Goal: Information Seeking & Learning: Learn about a topic

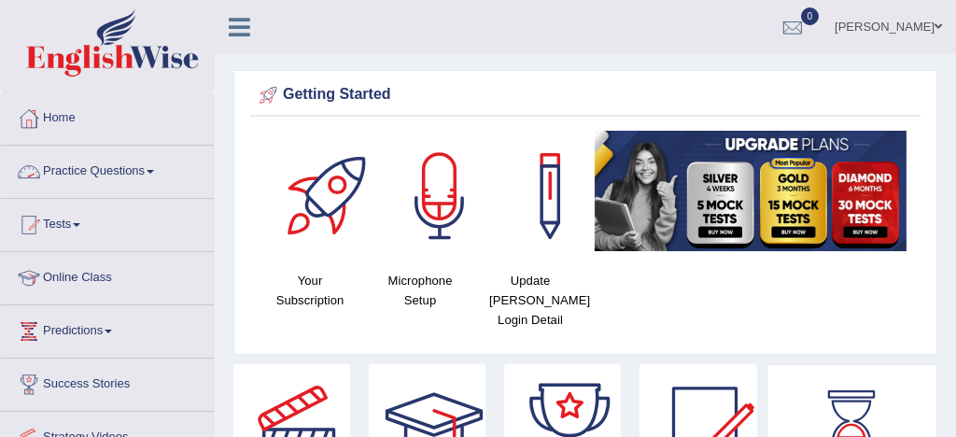
click at [122, 169] on link "Practice Questions" at bounding box center [107, 169] width 213 height 47
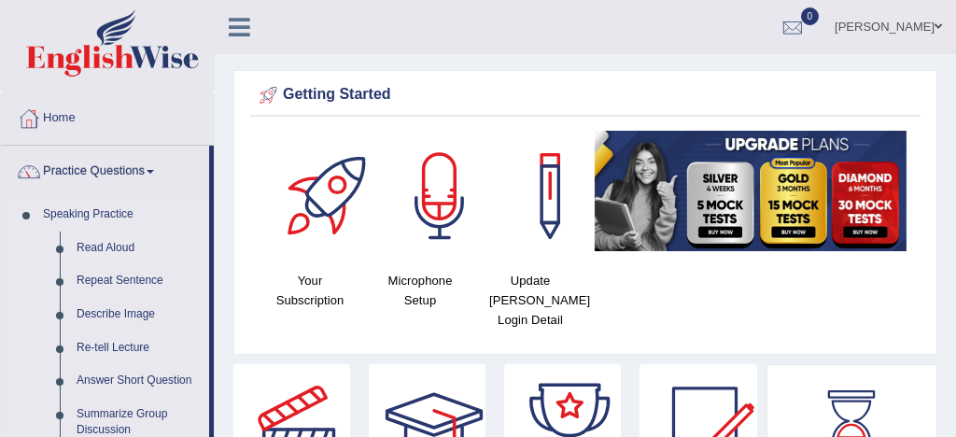
click at [119, 247] on link "Read Aloud" at bounding box center [138, 249] width 141 height 34
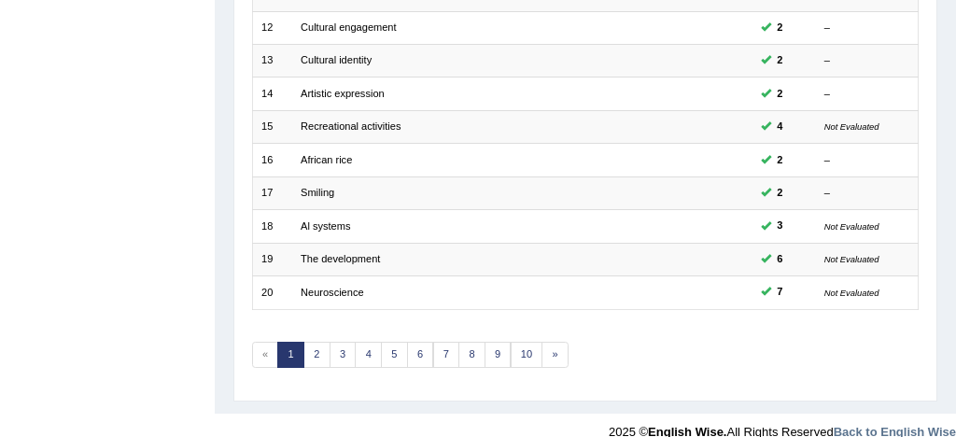
scroll to position [639, 0]
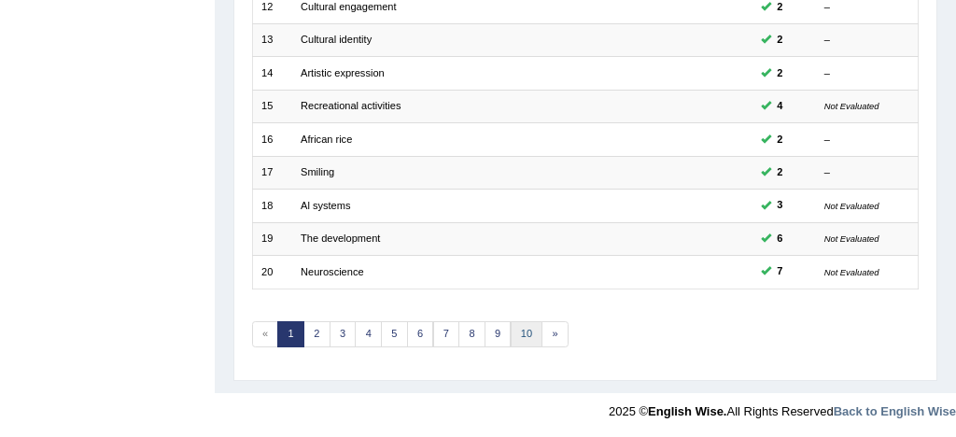
click at [524, 334] on link "10" at bounding box center [527, 334] width 33 height 26
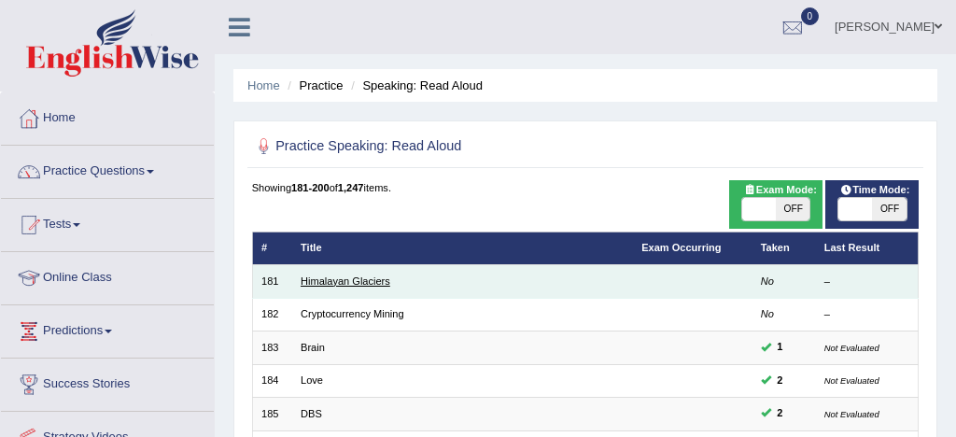
click at [373, 286] on link "Himalayan Glaciers" at bounding box center [346, 280] width 90 height 11
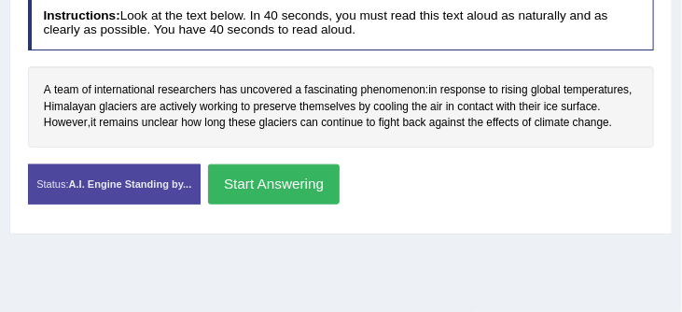
scroll to position [339, 0]
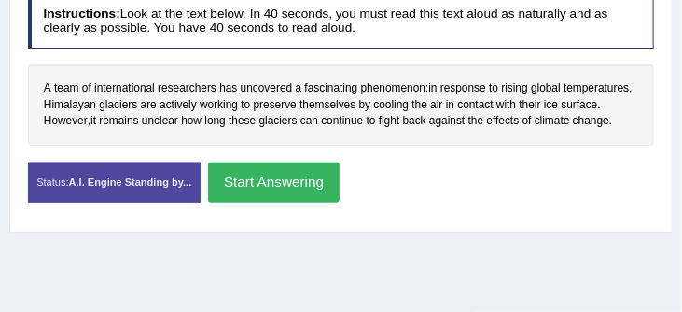
click at [288, 179] on button "Start Answering" at bounding box center [274, 182] width 132 height 40
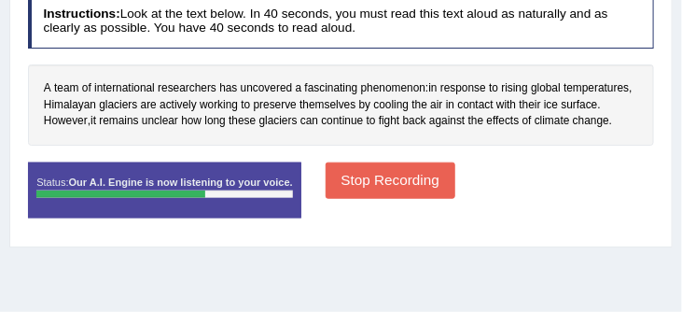
click at [432, 186] on button "Stop Recording" at bounding box center [391, 180] width 130 height 36
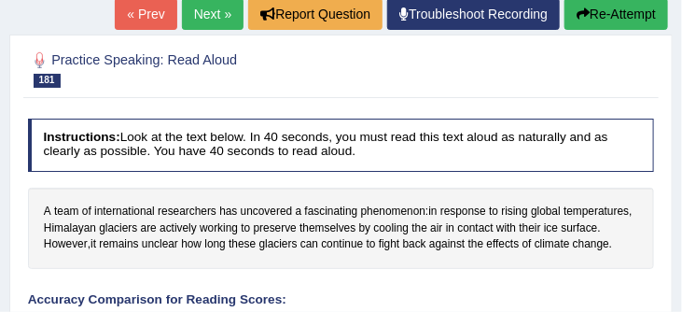
scroll to position [212, 0]
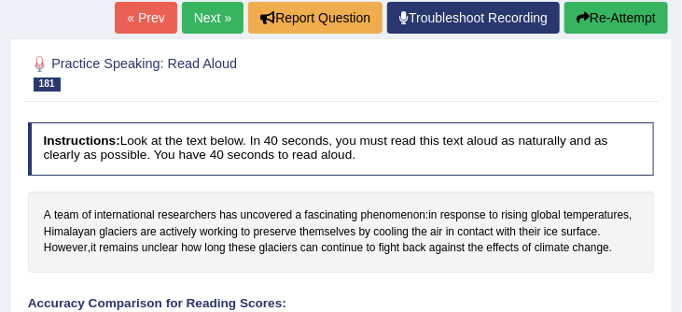
click at [613, 16] on button "Re-Attempt" at bounding box center [617, 18] width 104 height 32
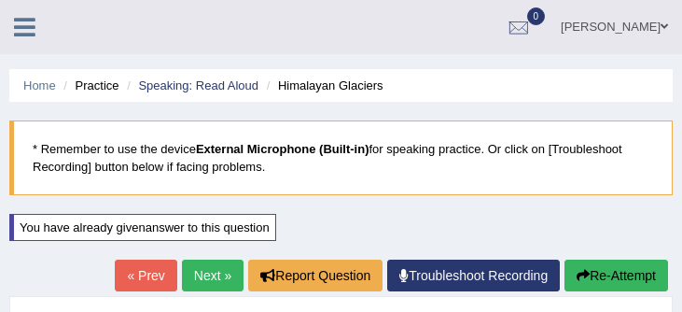
scroll to position [323, 0]
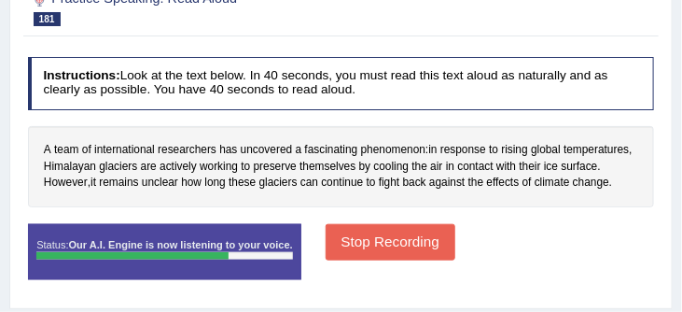
click at [365, 250] on button "Stop Recording" at bounding box center [391, 242] width 130 height 36
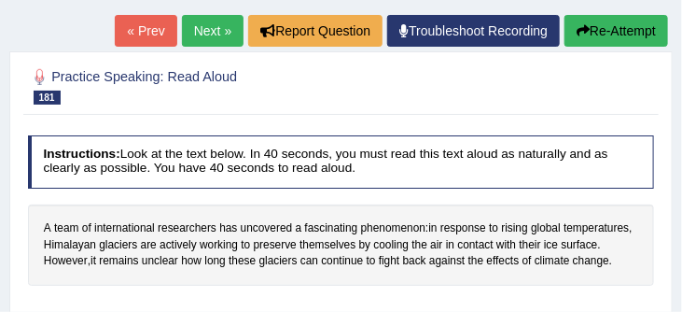
scroll to position [219, 0]
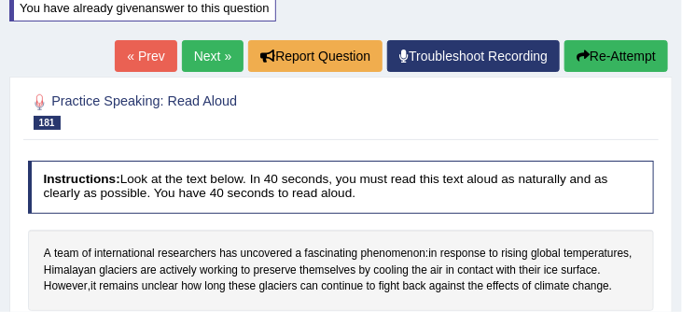
click at [625, 56] on button "Re-Attempt" at bounding box center [617, 56] width 104 height 32
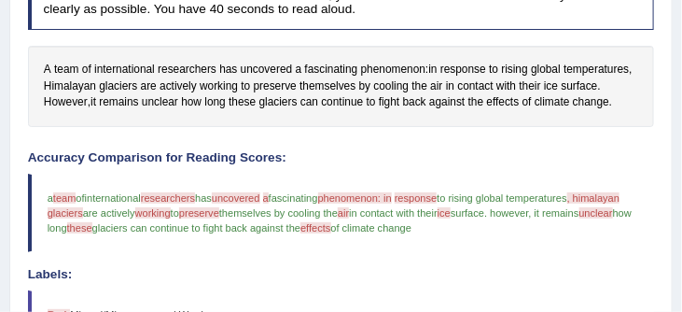
scroll to position [408, 0]
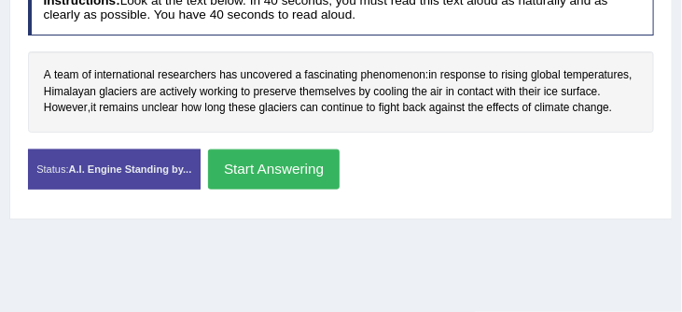
click at [293, 173] on button "Start Answering" at bounding box center [274, 169] width 132 height 40
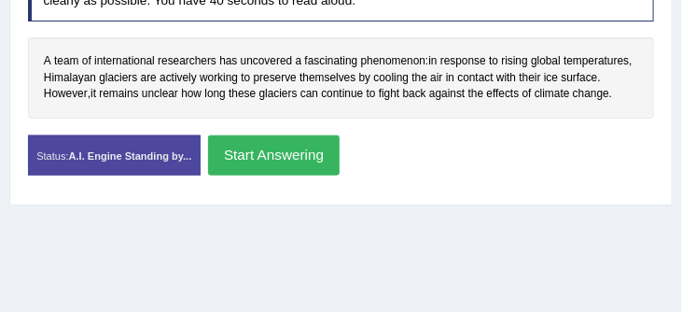
scroll to position [398, 0]
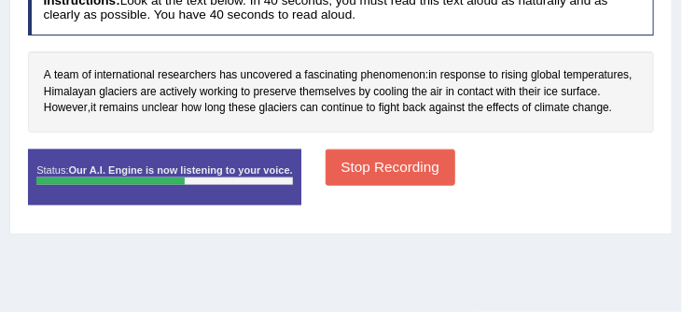
click at [411, 162] on button "Stop Recording" at bounding box center [391, 167] width 130 height 36
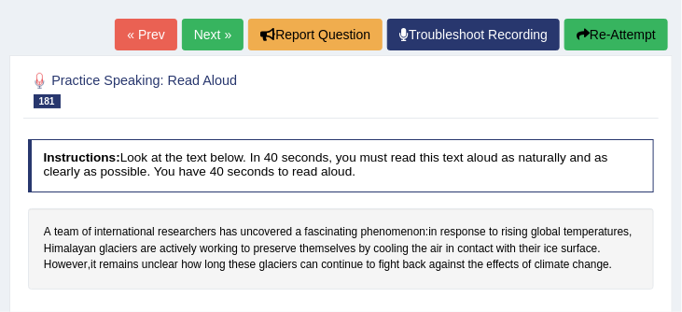
scroll to position [229, 0]
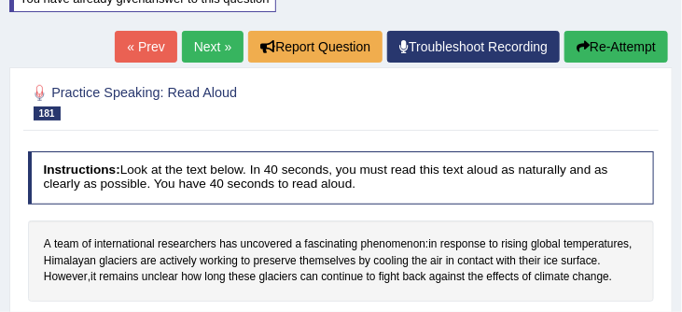
click at [627, 43] on button "Re-Attempt" at bounding box center [617, 47] width 104 height 32
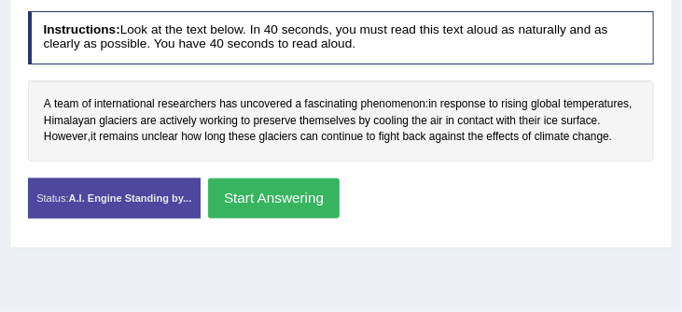
click at [260, 199] on button "Start Answering" at bounding box center [274, 198] width 132 height 40
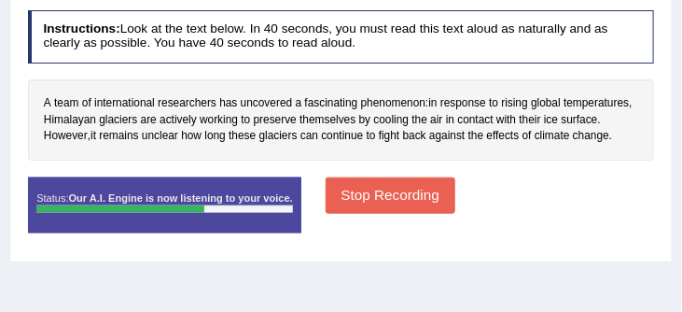
click at [419, 202] on button "Stop Recording" at bounding box center [391, 195] width 130 height 36
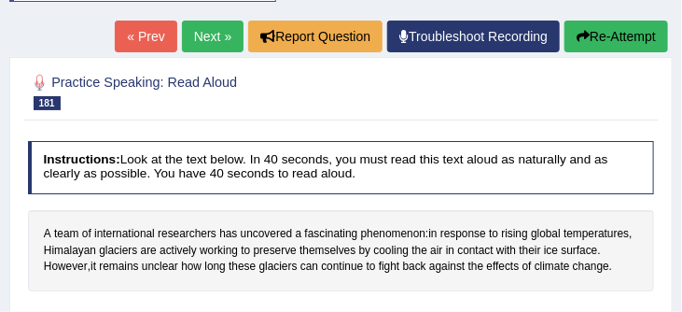
scroll to position [186, 0]
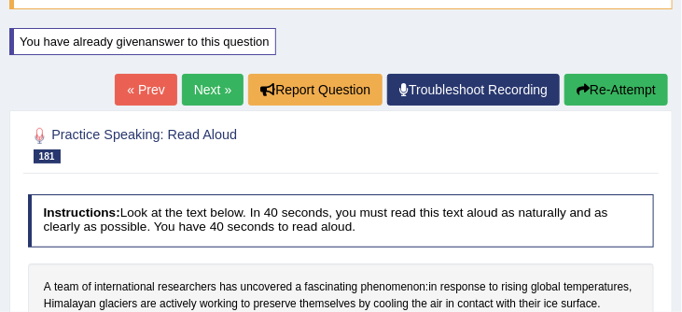
click at [200, 88] on link "Next »" at bounding box center [213, 90] width 62 height 32
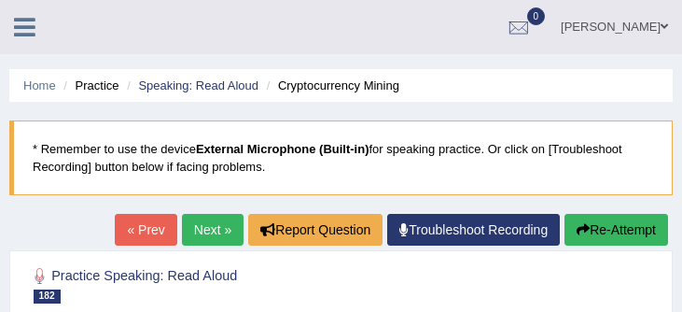
scroll to position [284, 0]
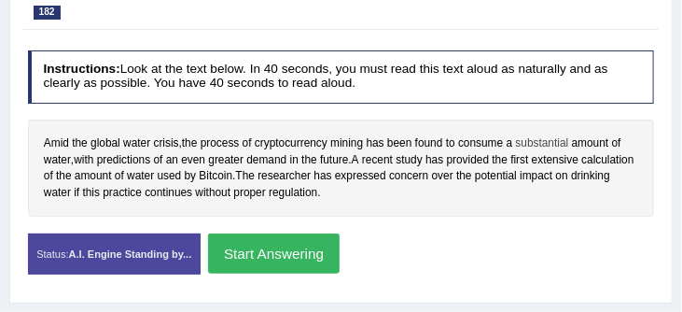
click at [555, 147] on span "substantial" at bounding box center [542, 143] width 53 height 17
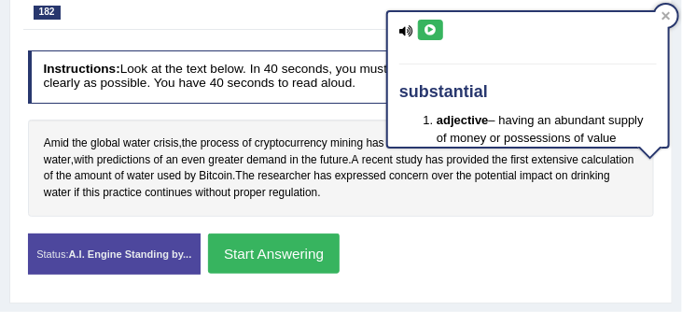
scroll to position [43, 0]
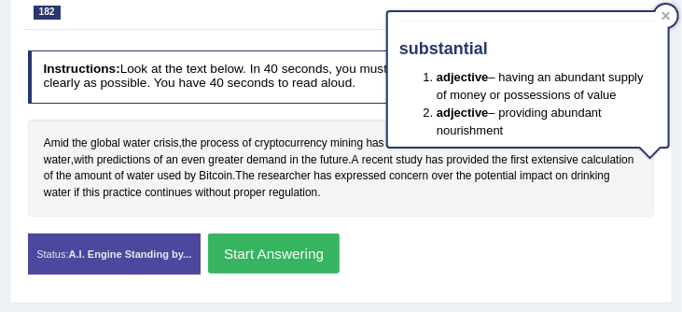
click at [344, 129] on div "Amid the global water crisis , the process of cryptocurrency mining has been fo…" at bounding box center [341, 167] width 627 height 97
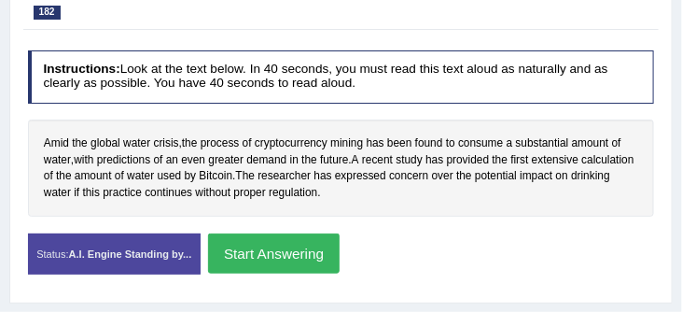
click at [288, 255] on button "Start Answering" at bounding box center [274, 253] width 132 height 40
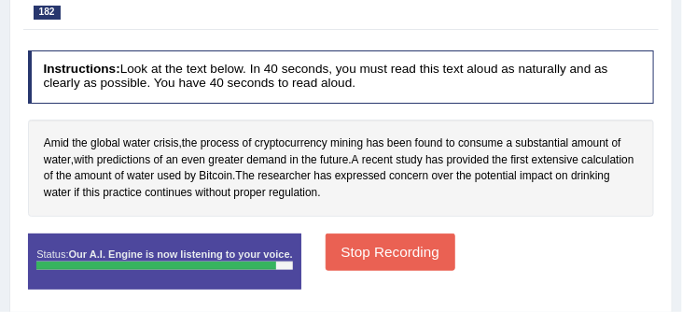
click at [385, 257] on button "Stop Recording" at bounding box center [391, 251] width 130 height 36
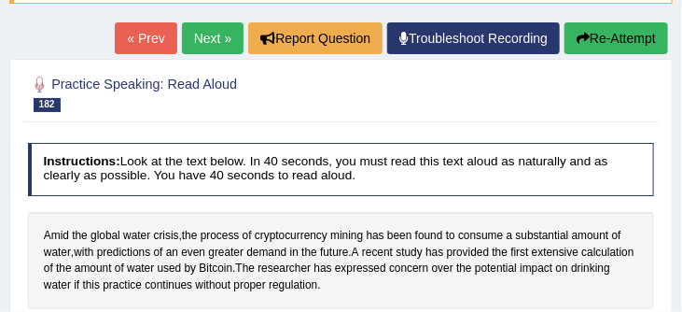
scroll to position [189, 0]
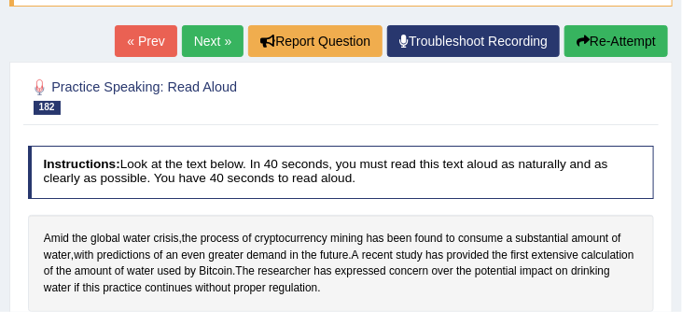
click at [613, 40] on button "Re-Attempt" at bounding box center [617, 41] width 104 height 32
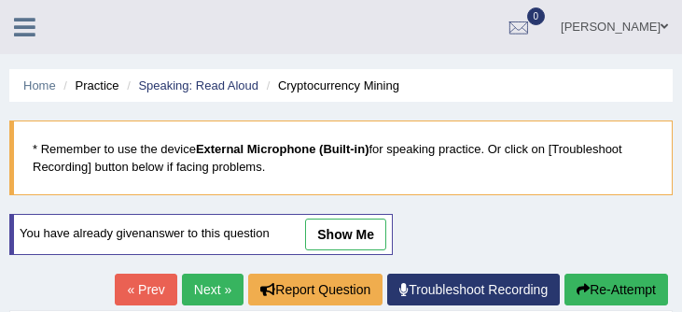
scroll to position [393, 0]
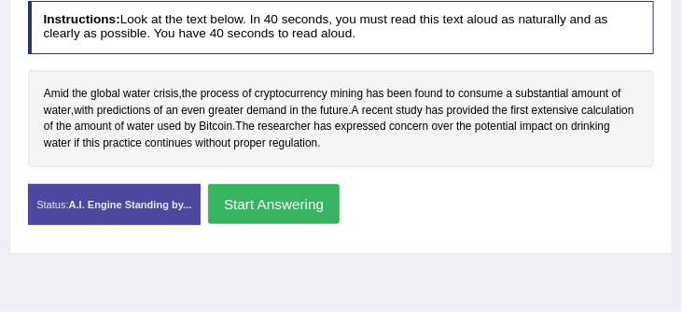
click at [299, 201] on button "Start Answering" at bounding box center [274, 204] width 132 height 40
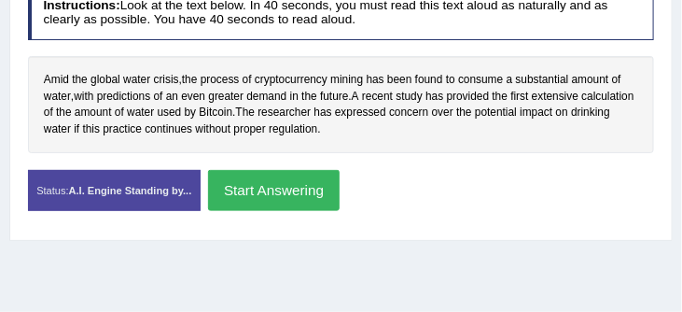
scroll to position [379, 0]
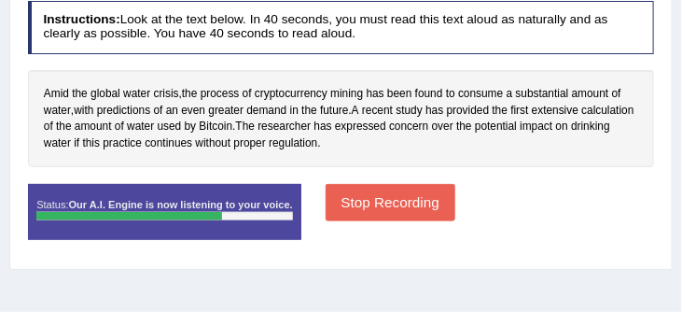
click at [415, 208] on button "Stop Recording" at bounding box center [391, 202] width 130 height 36
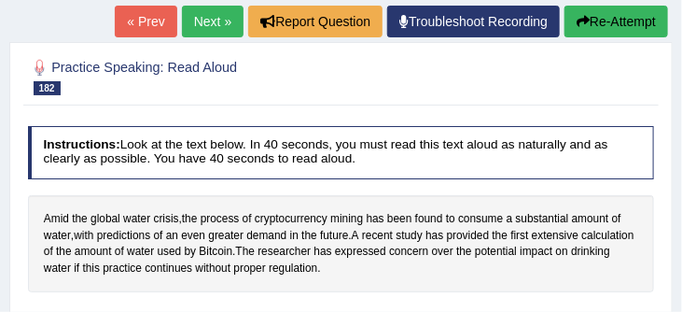
scroll to position [252, 0]
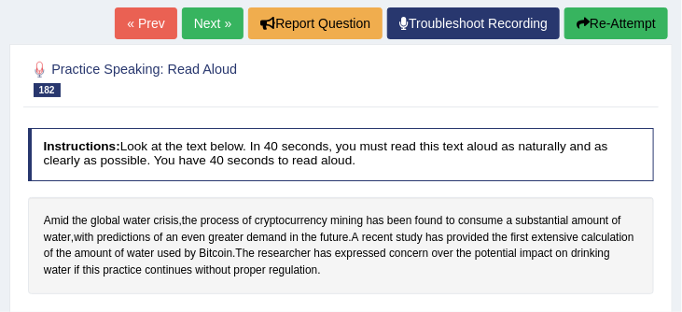
click at [201, 21] on link "Next »" at bounding box center [213, 23] width 62 height 32
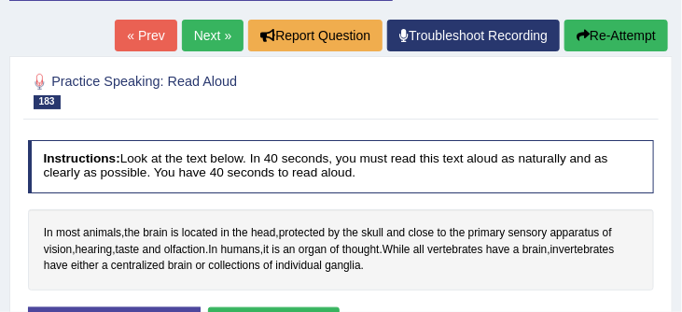
scroll to position [254, 0]
click at [205, 34] on link "Next »" at bounding box center [213, 36] width 62 height 32
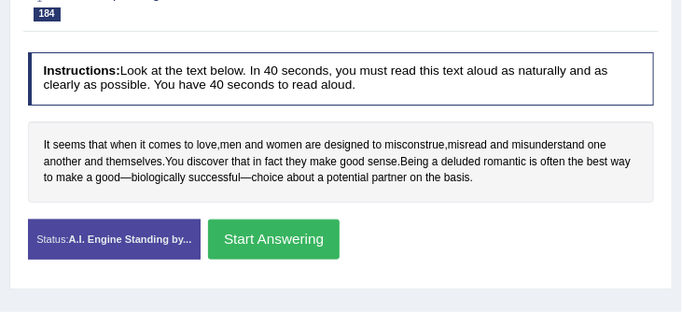
scroll to position [357, 0]
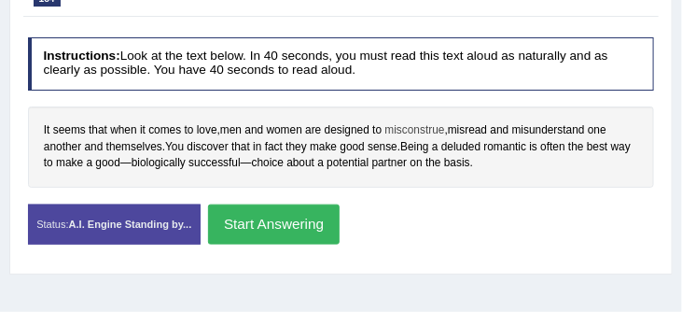
click at [415, 130] on span "misconstrue" at bounding box center [416, 130] width 60 height 17
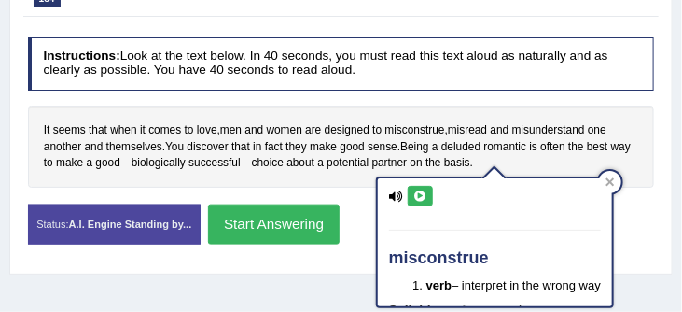
click at [632, 253] on div "Status: A.I. Engine Standing by... Start Answering Stop Recording" at bounding box center [341, 232] width 627 height 57
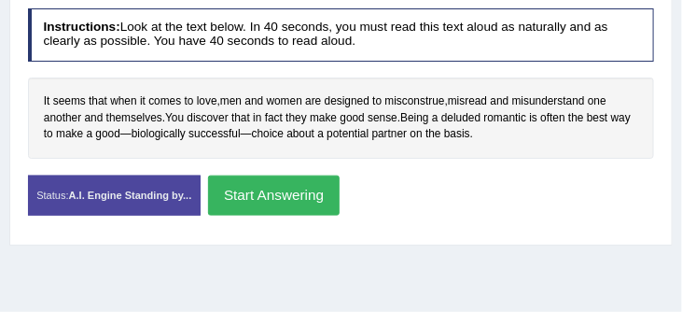
scroll to position [388, 0]
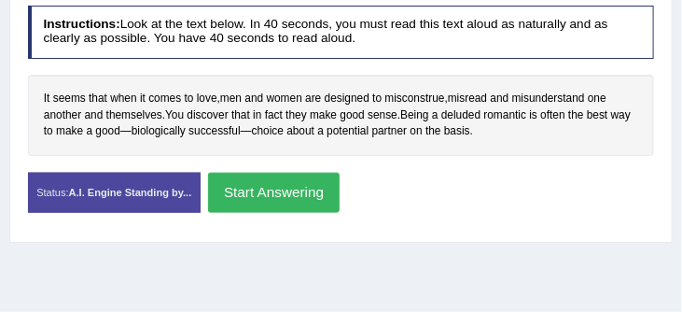
click at [285, 195] on button "Start Answering" at bounding box center [274, 193] width 132 height 40
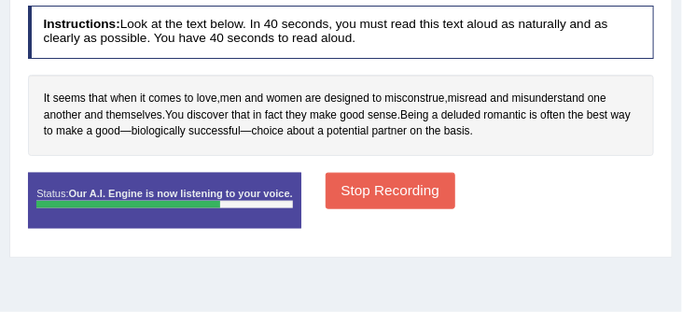
click at [400, 194] on button "Stop Recording" at bounding box center [391, 191] width 130 height 36
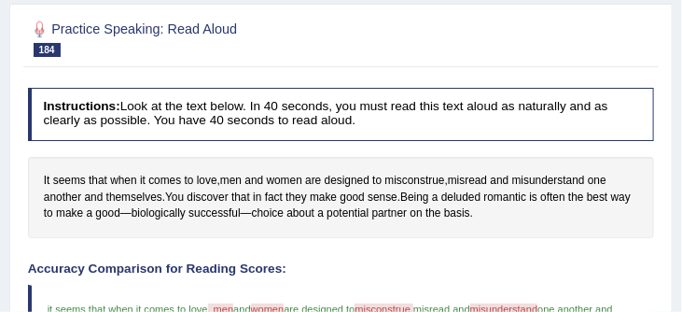
scroll to position [246, 0]
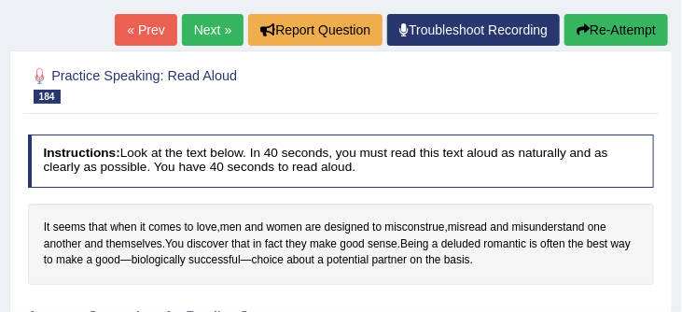
click at [611, 28] on button "Re-Attempt" at bounding box center [617, 30] width 104 height 32
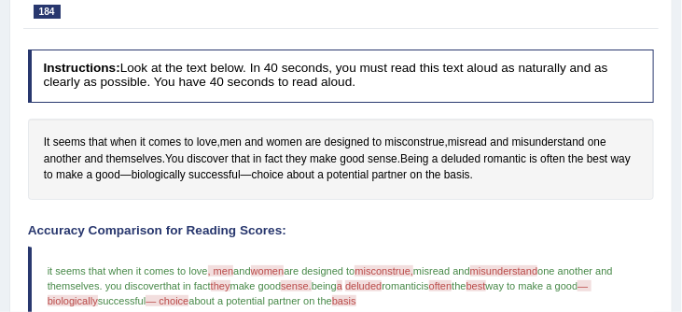
scroll to position [335, 0]
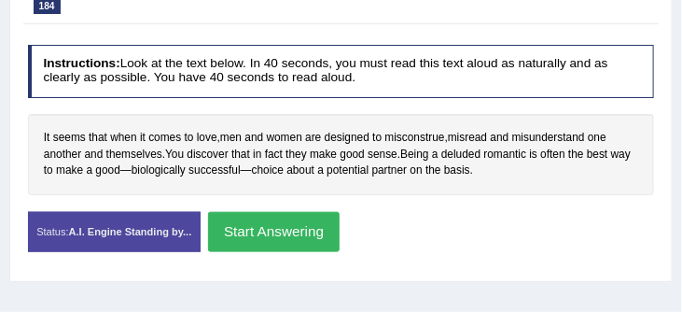
click at [289, 231] on button "Start Answering" at bounding box center [274, 232] width 132 height 40
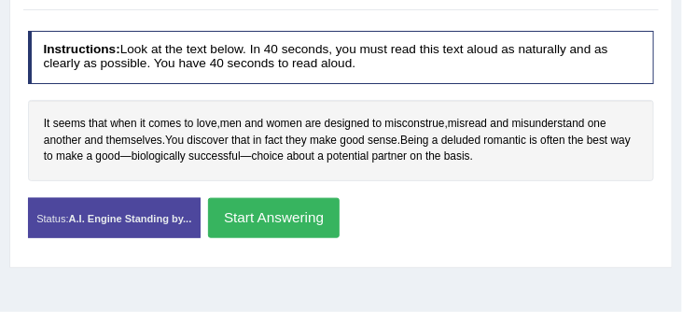
scroll to position [335, 0]
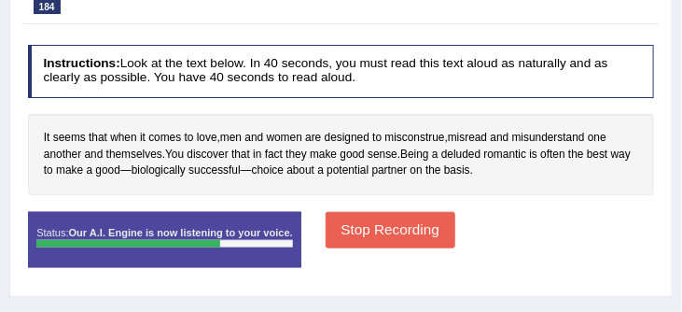
click at [424, 232] on button "Stop Recording" at bounding box center [391, 230] width 130 height 36
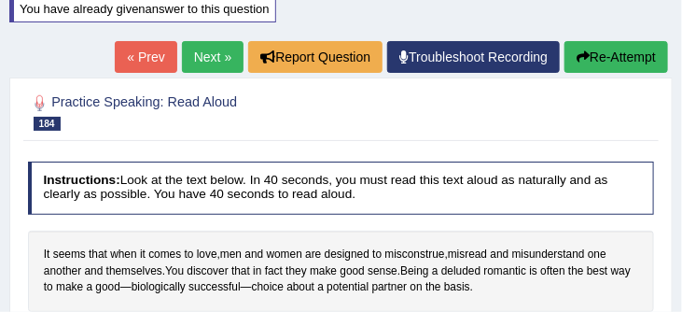
scroll to position [183, 0]
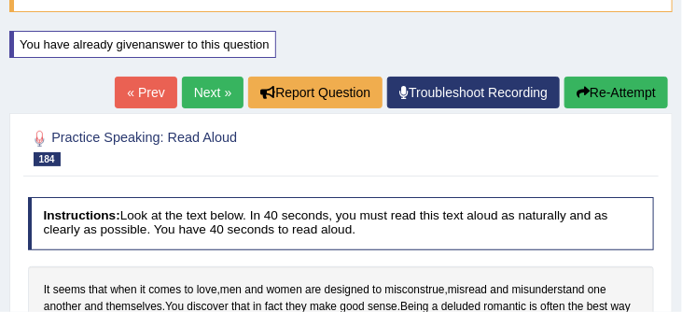
click at [611, 86] on button "Re-Attempt" at bounding box center [617, 93] width 104 height 32
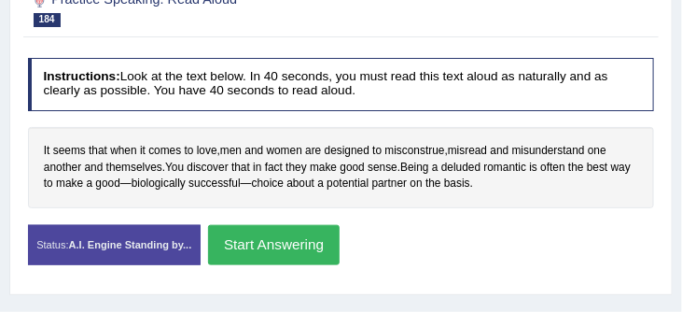
click at [302, 250] on button "Start Answering" at bounding box center [274, 245] width 132 height 40
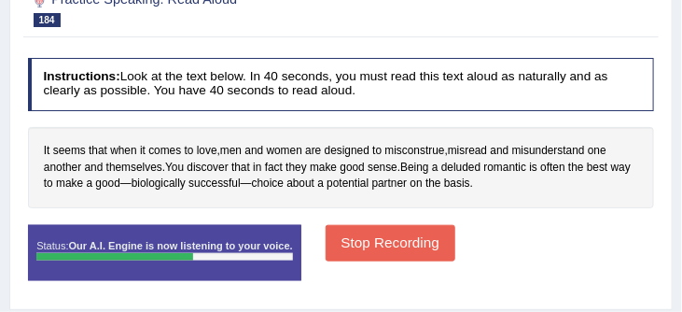
click at [390, 243] on button "Stop Recording" at bounding box center [391, 243] width 130 height 36
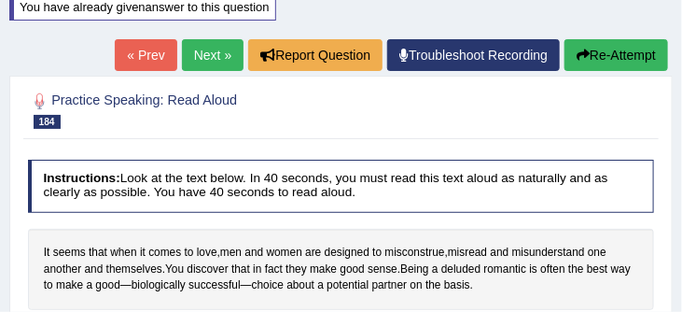
scroll to position [215, 0]
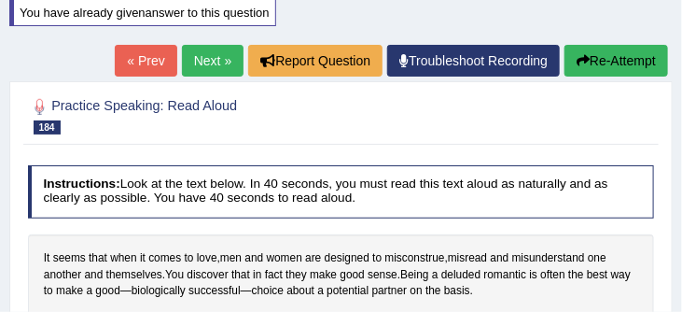
click at [617, 57] on button "Re-Attempt" at bounding box center [617, 61] width 104 height 32
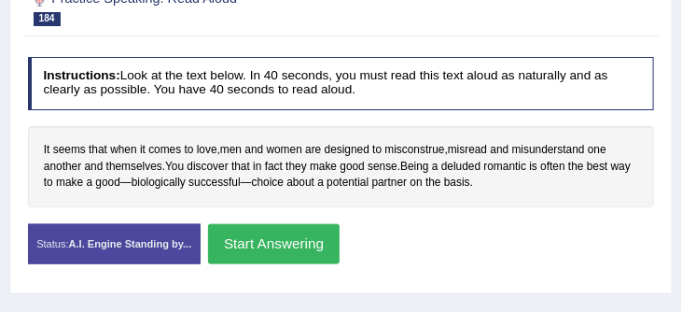
scroll to position [342, 0]
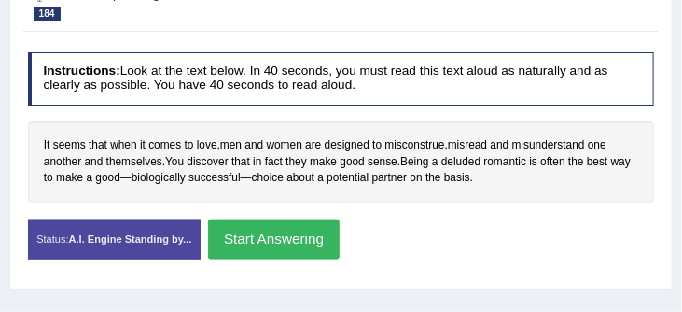
click at [317, 237] on button "Start Answering" at bounding box center [274, 239] width 132 height 40
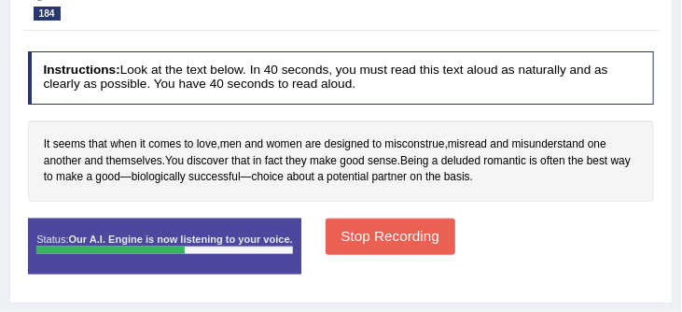
click at [406, 230] on button "Stop Recording" at bounding box center [391, 236] width 130 height 36
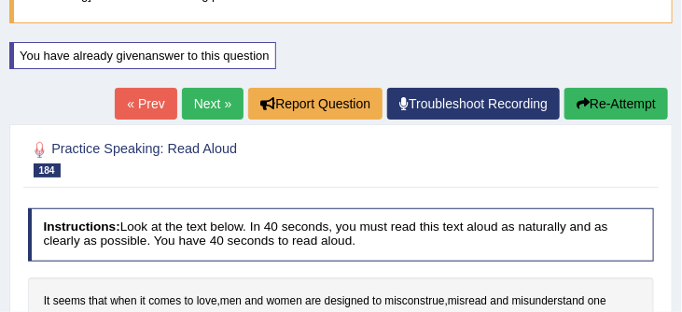
scroll to position [158, 0]
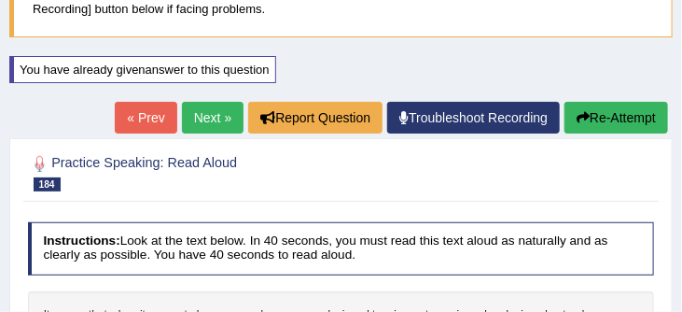
click at [200, 117] on link "Next »" at bounding box center [213, 118] width 62 height 32
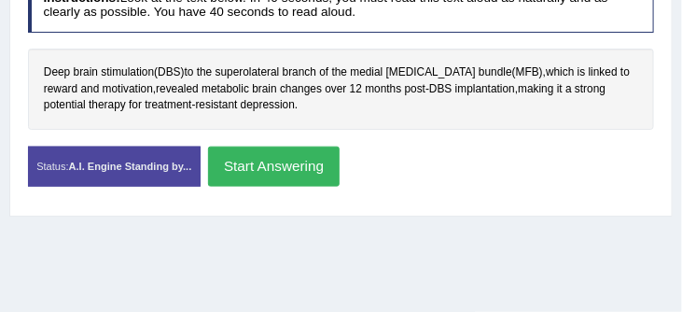
scroll to position [415, 0]
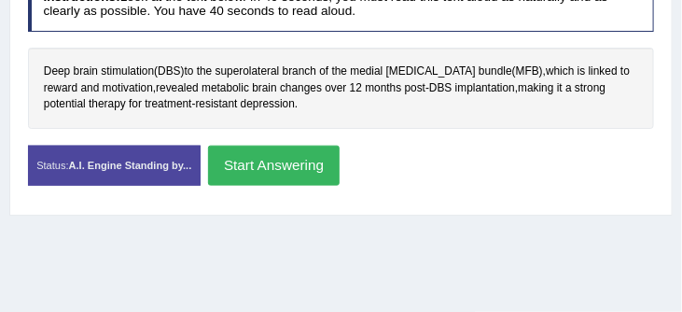
click at [308, 158] on button "Start Answering" at bounding box center [274, 166] width 132 height 40
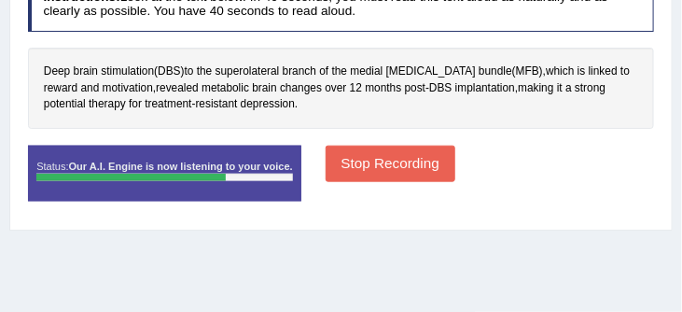
click at [408, 157] on button "Stop Recording" at bounding box center [391, 164] width 130 height 36
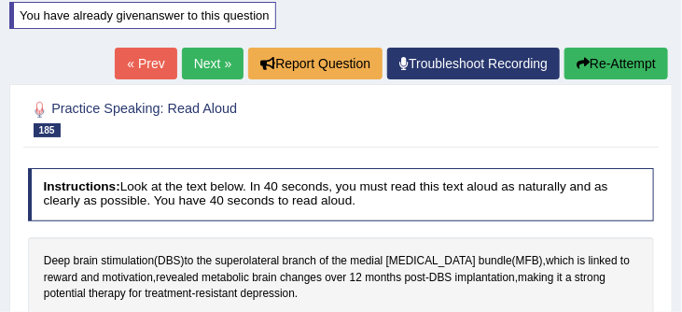
scroll to position [211, 0]
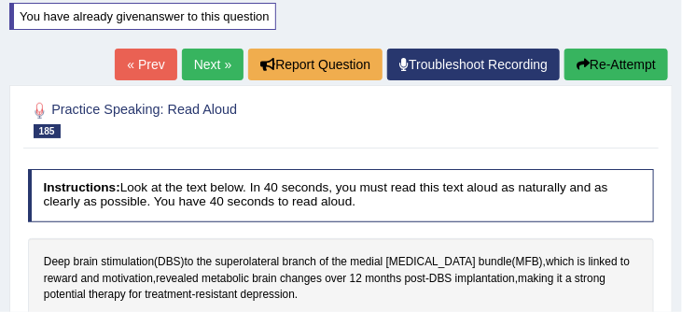
click at [610, 64] on button "Re-Attempt" at bounding box center [617, 65] width 104 height 32
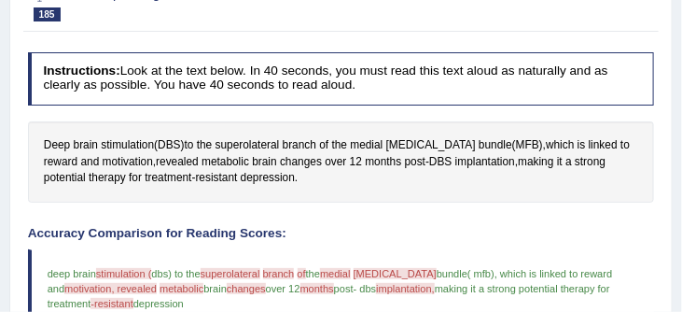
scroll to position [382, 0]
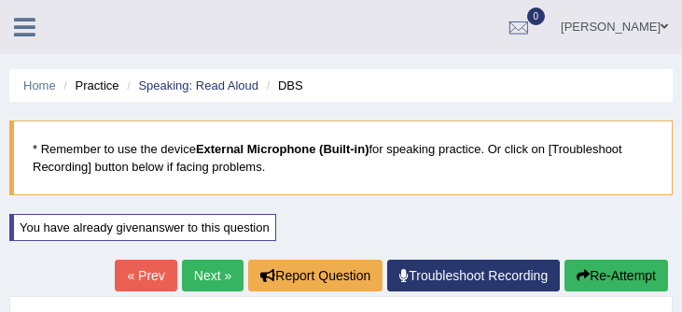
scroll to position [397, 0]
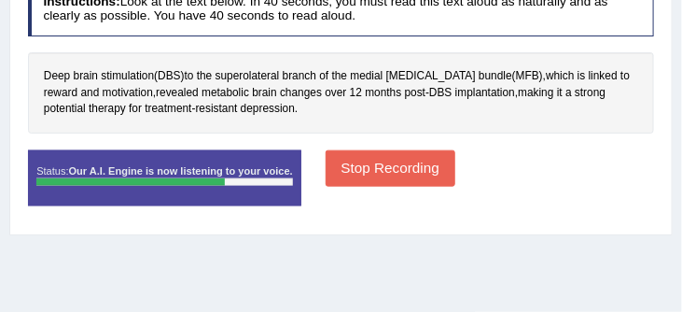
click at [385, 182] on button "Stop Recording" at bounding box center [391, 168] width 130 height 36
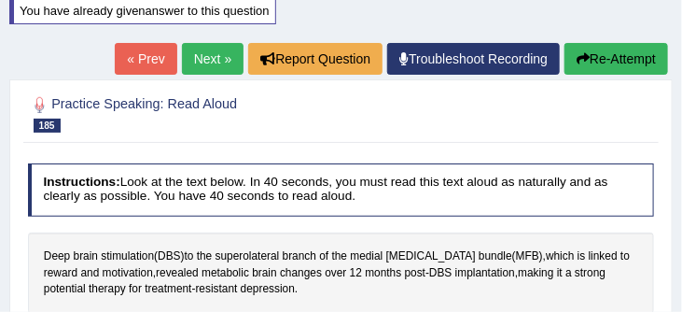
scroll to position [216, 0]
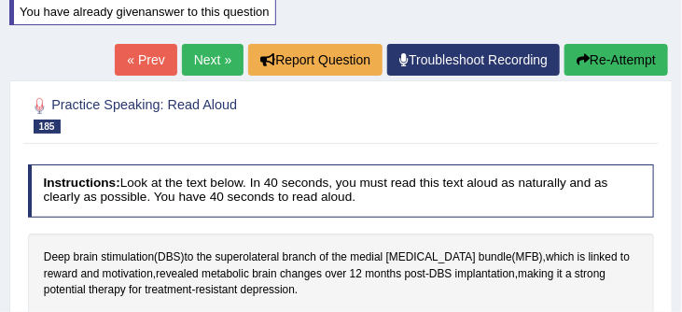
click at [202, 55] on link "Next »" at bounding box center [213, 60] width 62 height 32
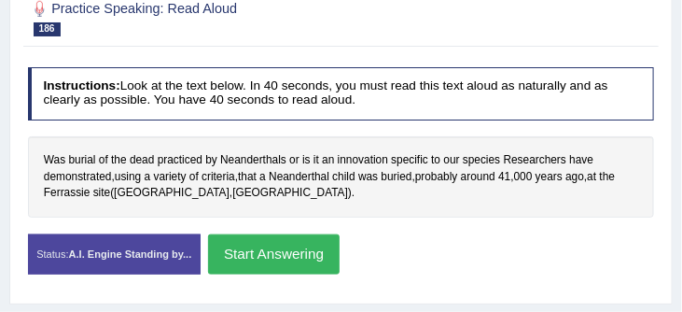
scroll to position [330, 0]
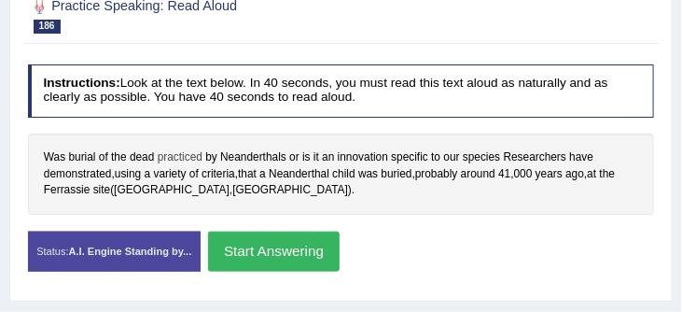
click at [200, 161] on span "practiced" at bounding box center [180, 157] width 45 height 17
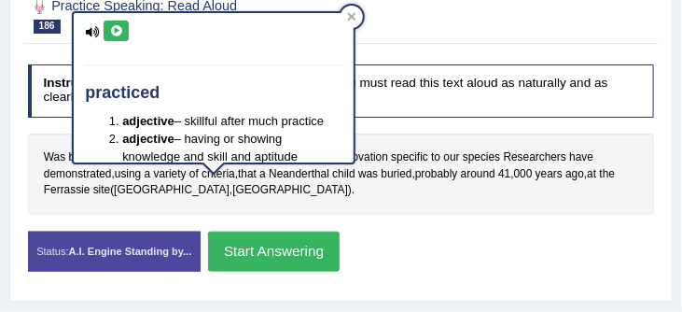
click at [416, 135] on div "Was burial of the dead practiced by Neanderthals or is it an innovation specifi…" at bounding box center [341, 173] width 627 height 81
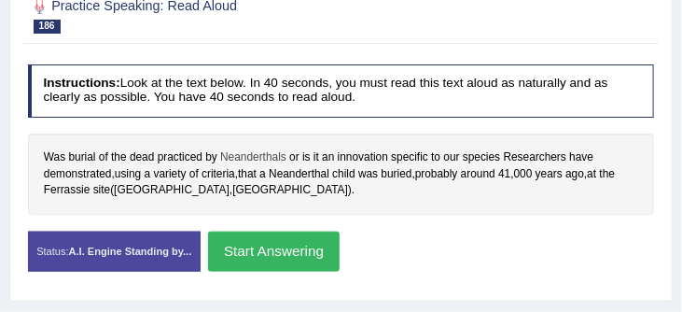
click at [278, 157] on span "Neanderthals" at bounding box center [253, 157] width 66 height 17
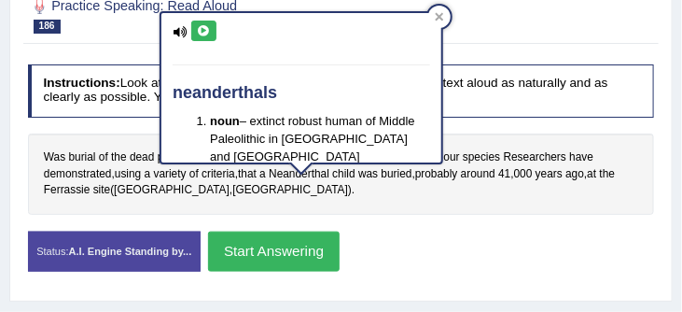
click at [490, 113] on h4 "Instructions: Look at the text below. In 40 seconds, you must read this text al…" at bounding box center [341, 90] width 627 height 53
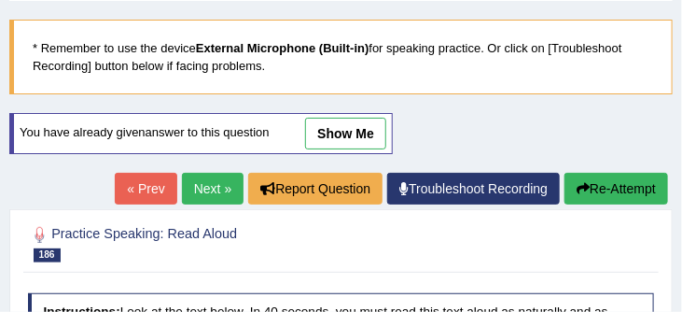
scroll to position [107, 0]
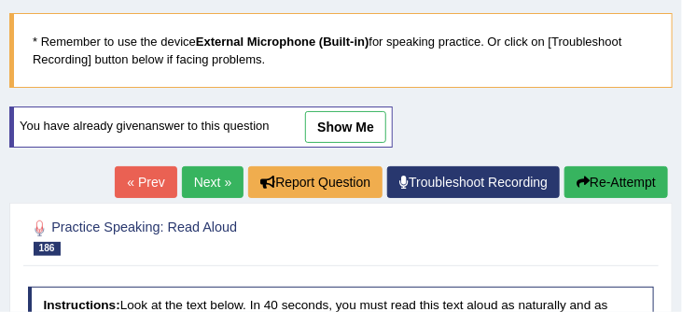
click at [204, 175] on link "Next »" at bounding box center [213, 182] width 62 height 32
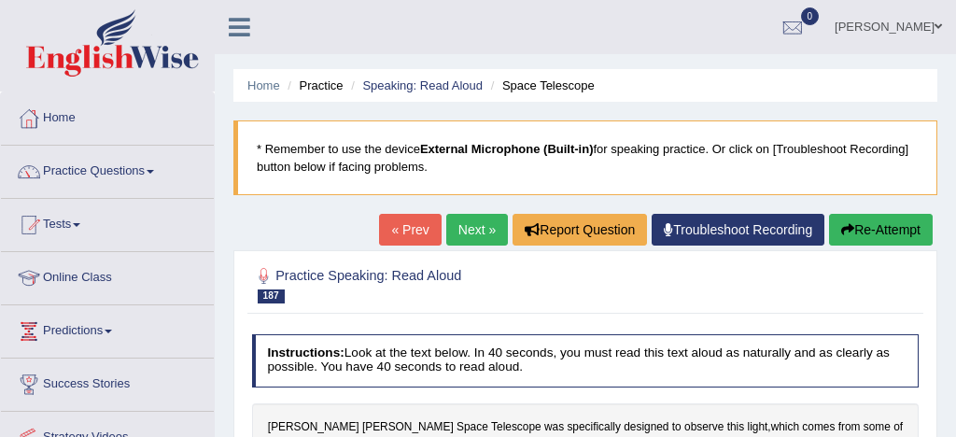
click at [116, 171] on link "Practice Questions" at bounding box center [107, 169] width 213 height 47
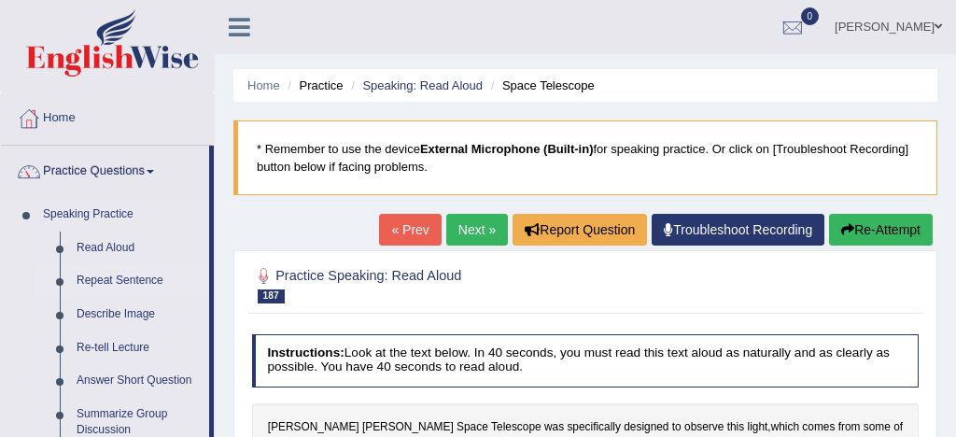
click at [103, 280] on link "Repeat Sentence" at bounding box center [138, 281] width 141 height 34
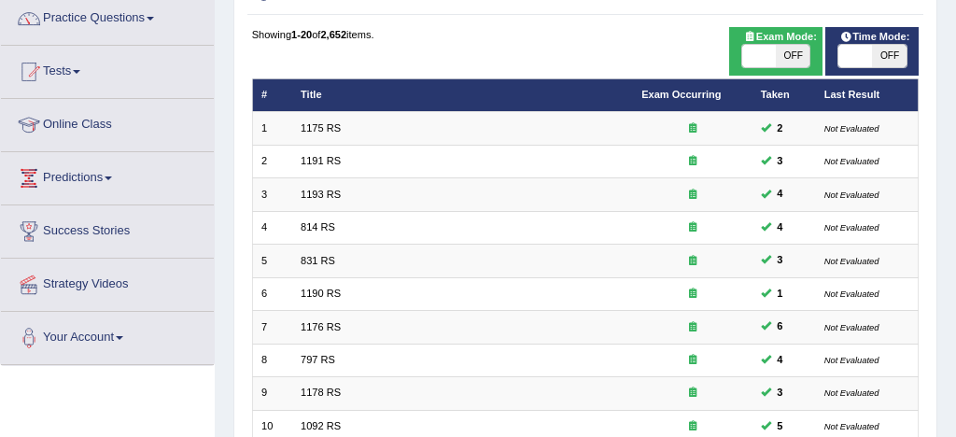
scroll to position [128, 0]
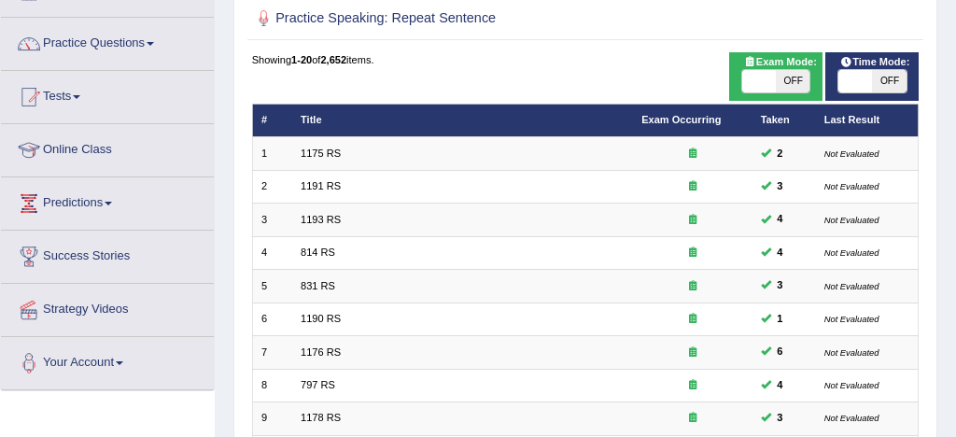
click at [759, 77] on span at bounding box center [759, 81] width 34 height 22
checkbox input "true"
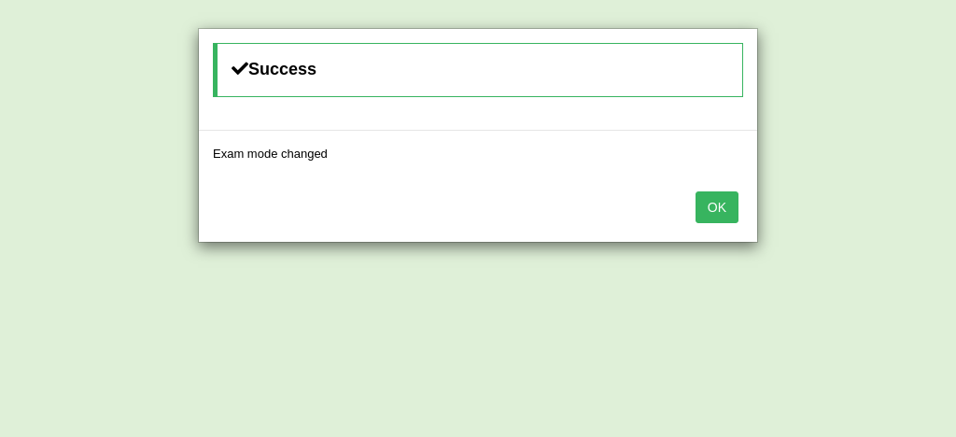
click at [723, 208] on button "OK" at bounding box center [716, 207] width 43 height 32
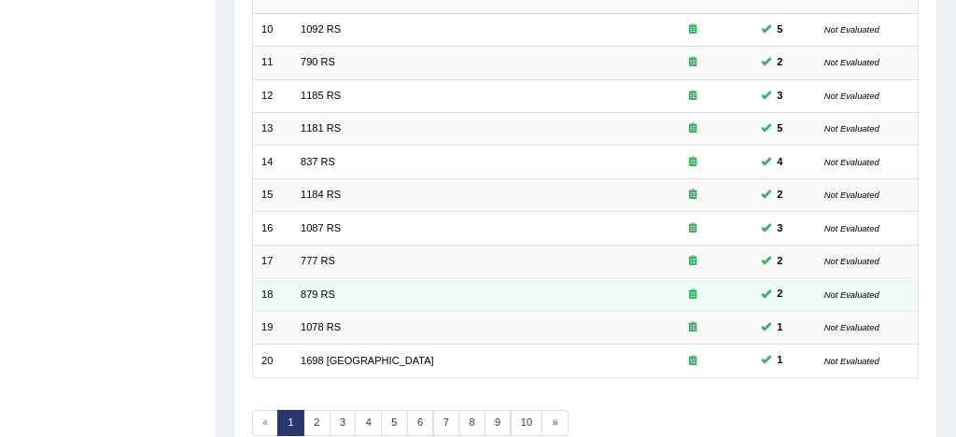
scroll to position [639, 0]
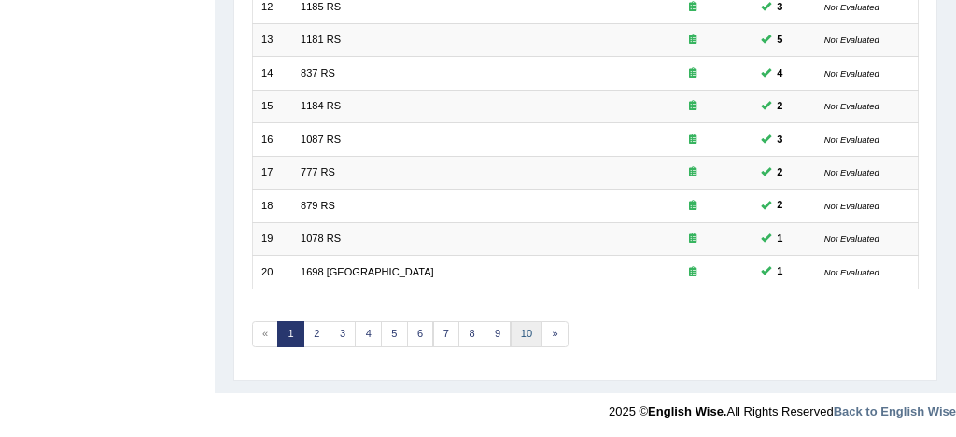
click at [525, 331] on link "10" at bounding box center [527, 334] width 33 height 26
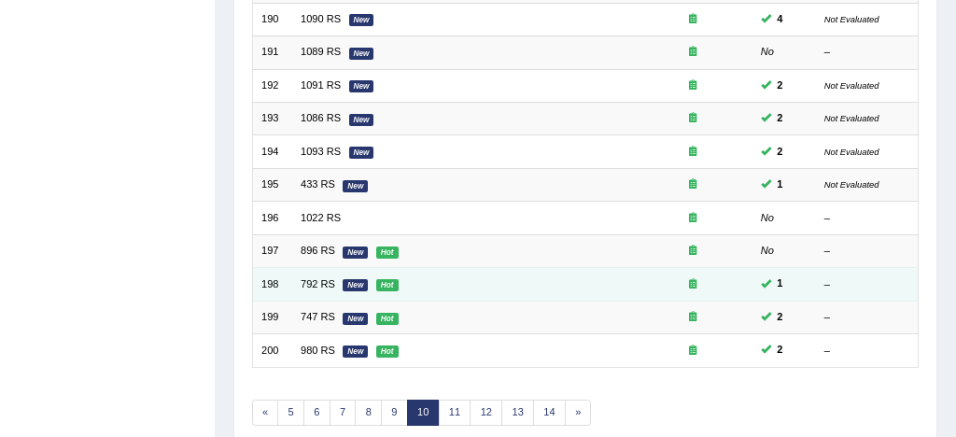
scroll to position [639, 0]
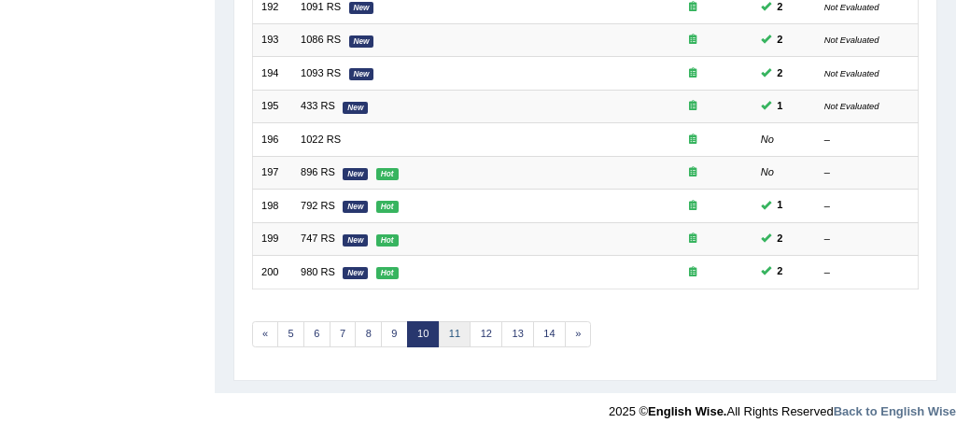
click at [449, 333] on link "11" at bounding box center [455, 334] width 33 height 26
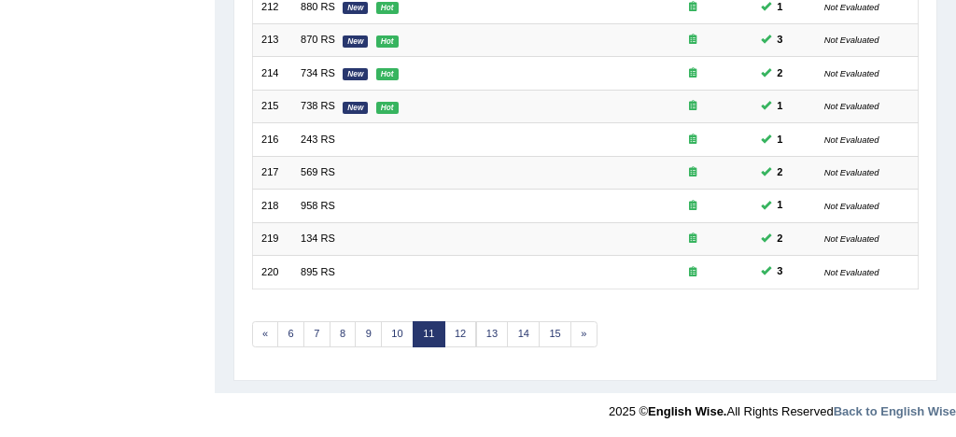
scroll to position [639, 0]
click at [464, 331] on link "12" at bounding box center [460, 334] width 33 height 26
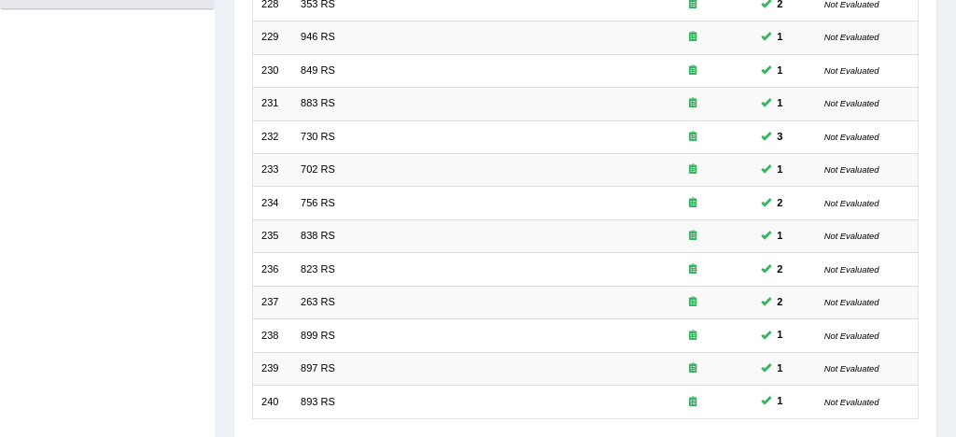
scroll to position [639, 0]
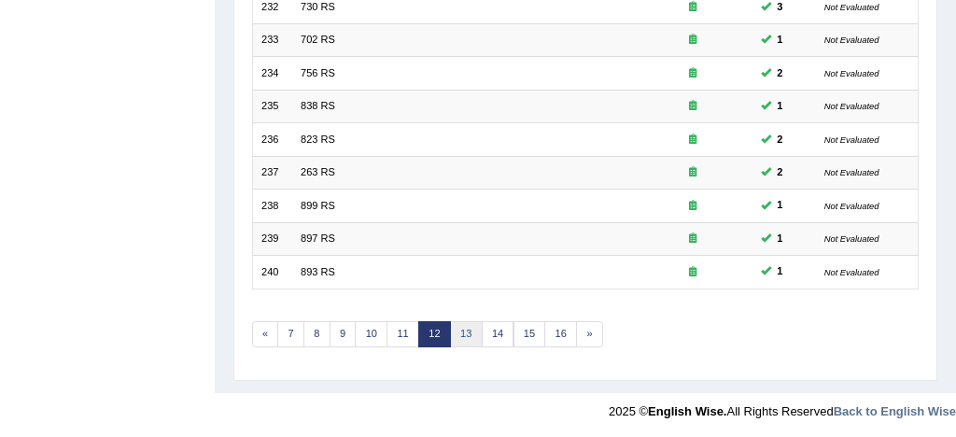
click at [468, 327] on link "13" at bounding box center [466, 334] width 33 height 26
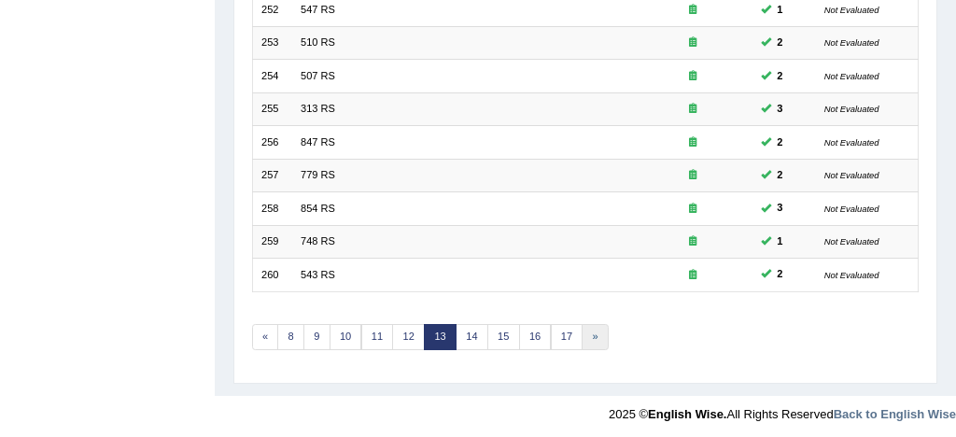
scroll to position [639, 0]
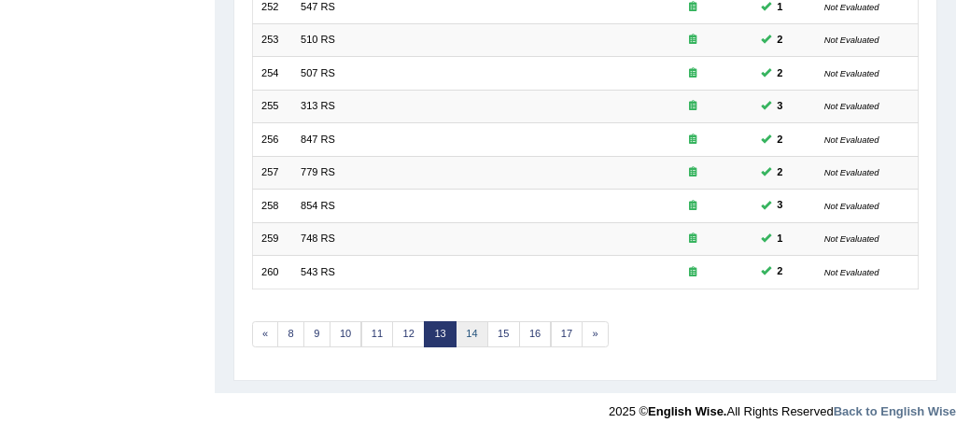
click at [470, 327] on link "14" at bounding box center [472, 334] width 33 height 26
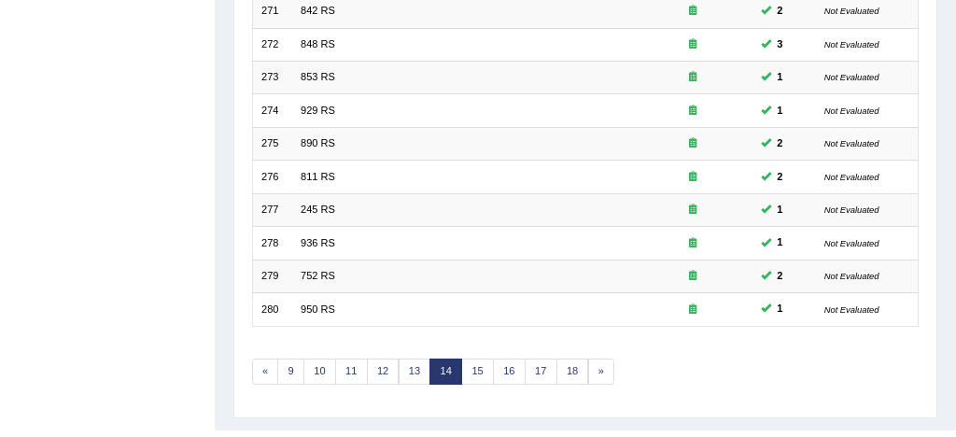
scroll to position [639, 0]
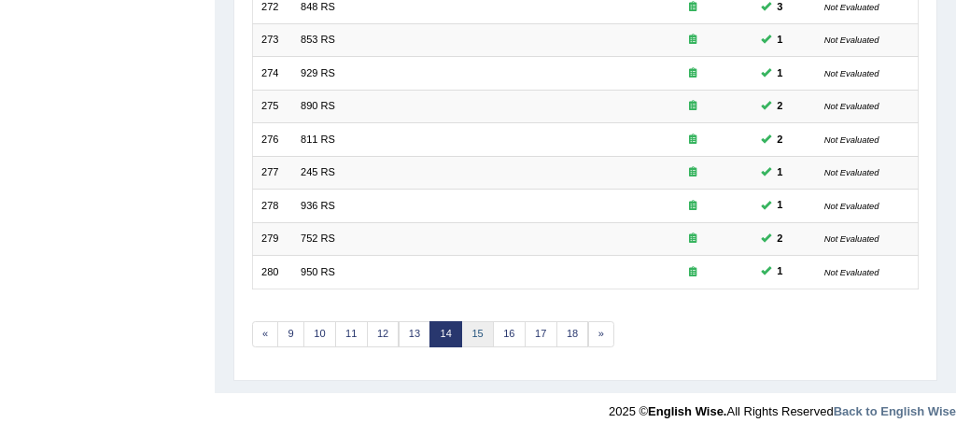
click at [481, 332] on link "15" at bounding box center [477, 334] width 33 height 26
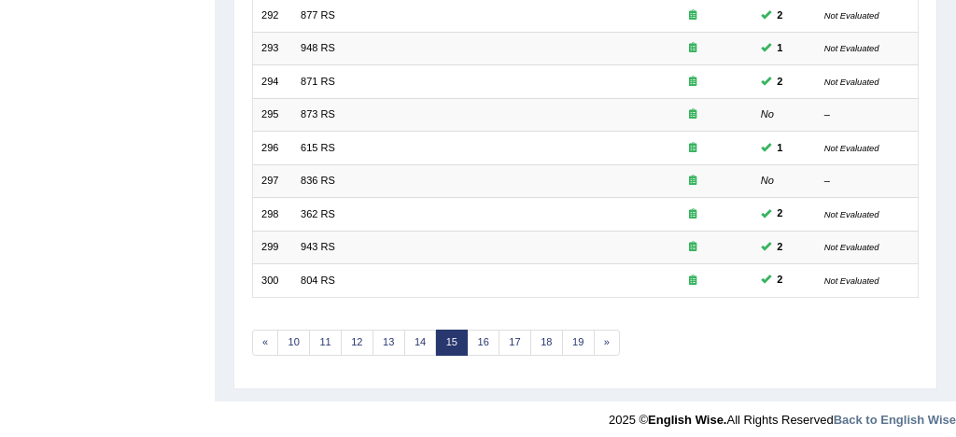
scroll to position [639, 0]
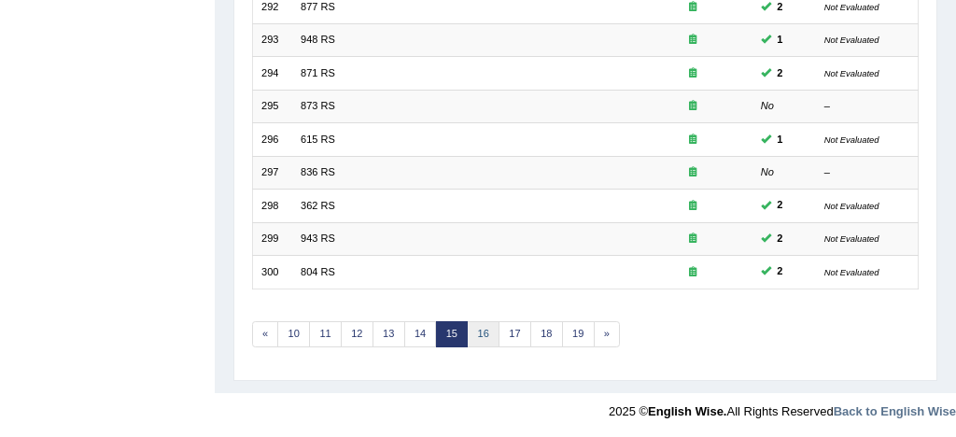
click at [481, 332] on link "16" at bounding box center [483, 334] width 33 height 26
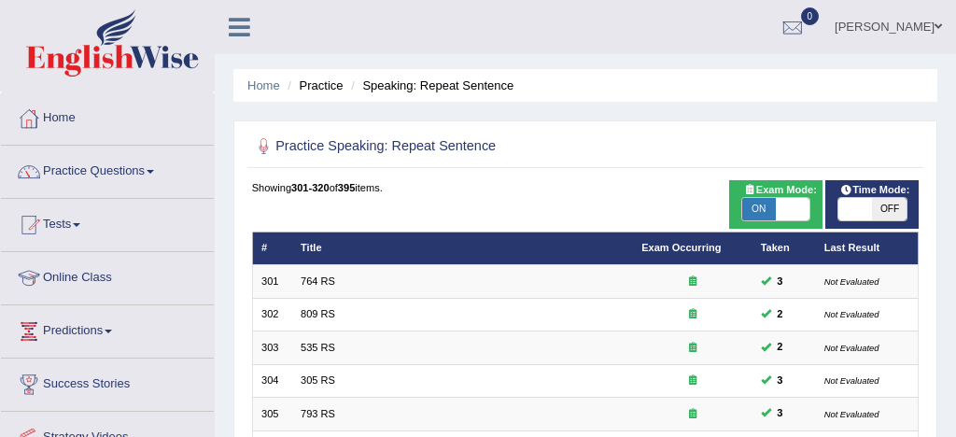
scroll to position [629, 0]
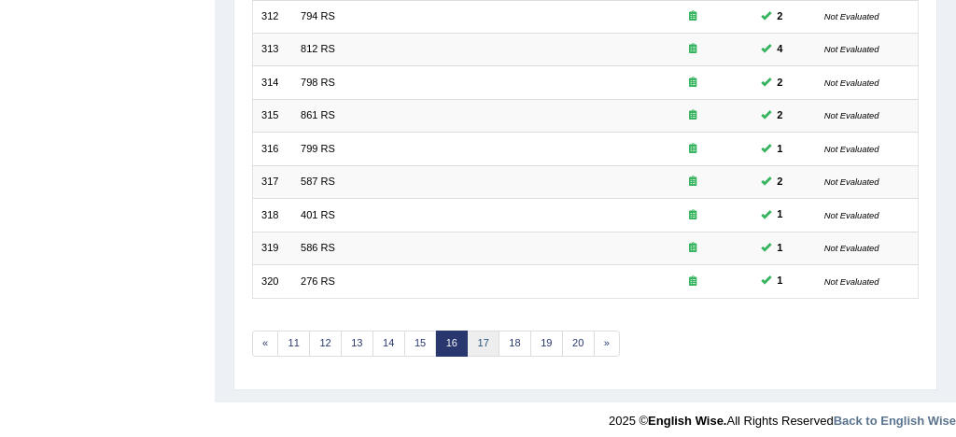
click at [484, 338] on link "17" at bounding box center [483, 343] width 33 height 26
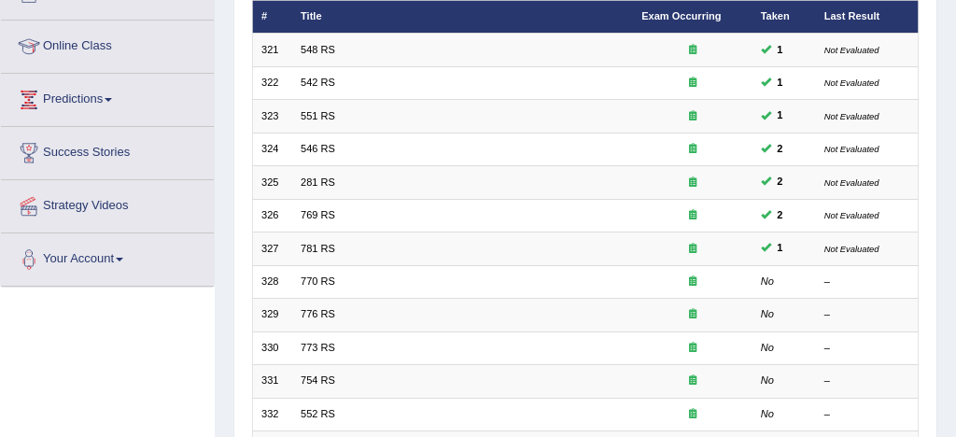
scroll to position [228, 0]
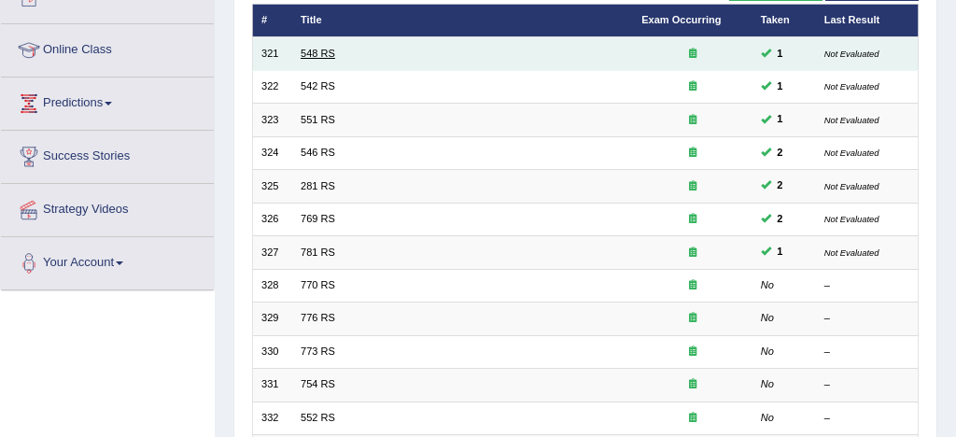
click at [333, 57] on link "548 RS" at bounding box center [318, 53] width 35 height 11
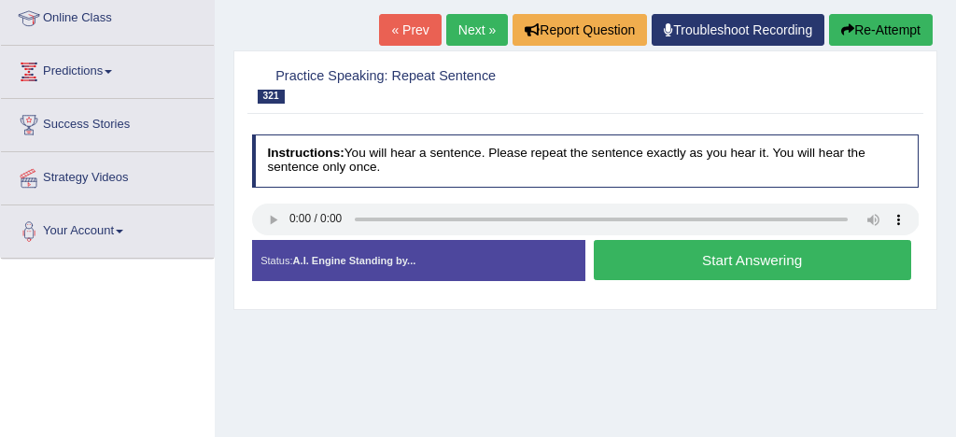
scroll to position [260, 0]
click at [724, 259] on button "Start Answering" at bounding box center [752, 260] width 317 height 40
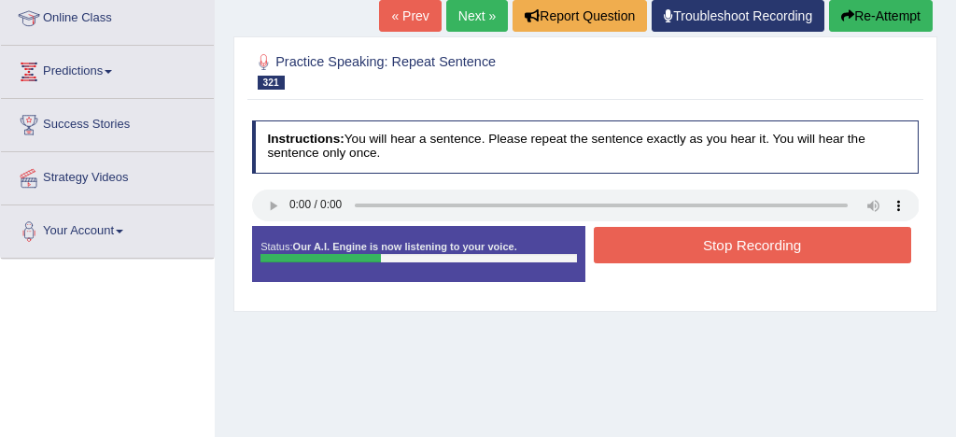
click at [717, 243] on button "Stop Recording" at bounding box center [752, 245] width 317 height 36
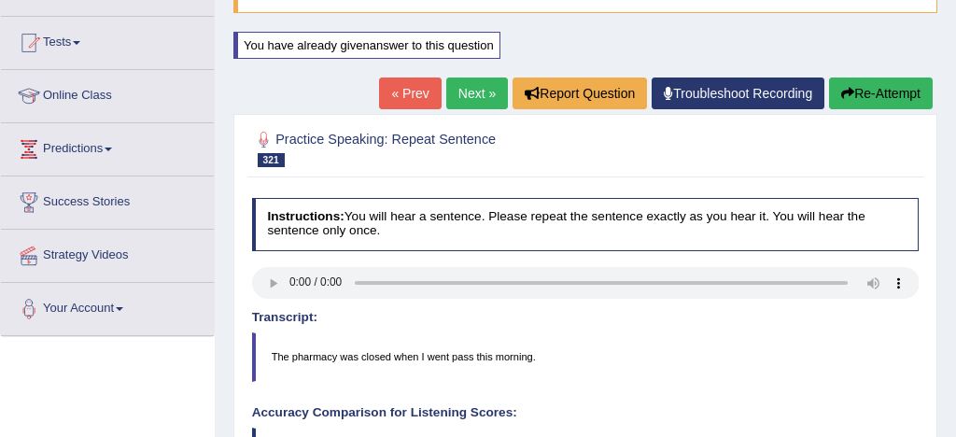
scroll to position [175, 0]
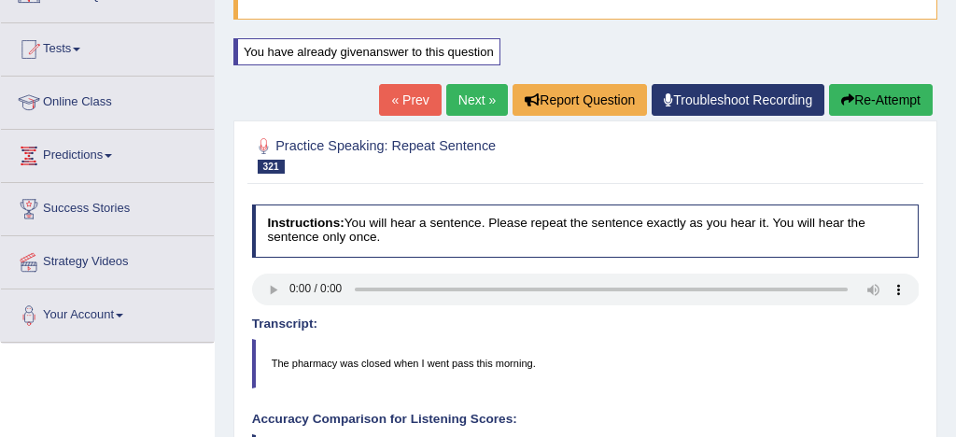
click at [462, 101] on link "Next »" at bounding box center [477, 100] width 62 height 32
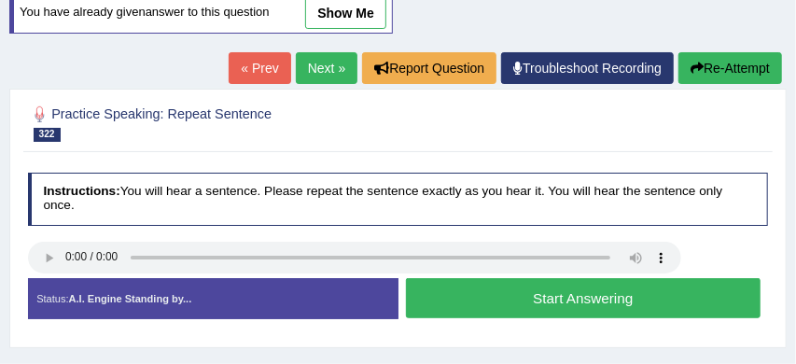
scroll to position [237, 0]
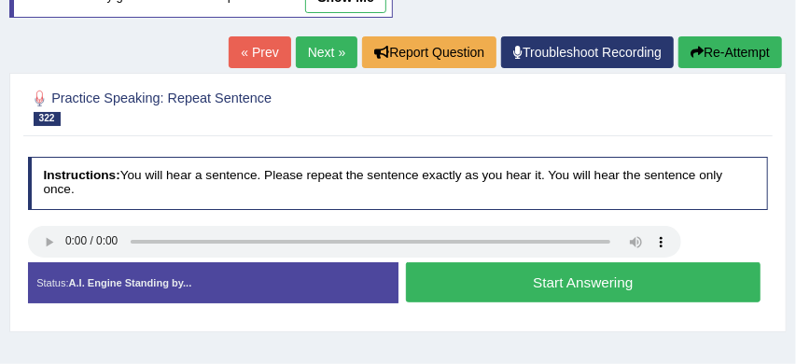
click at [555, 282] on button "Start Answering" at bounding box center [583, 282] width 355 height 40
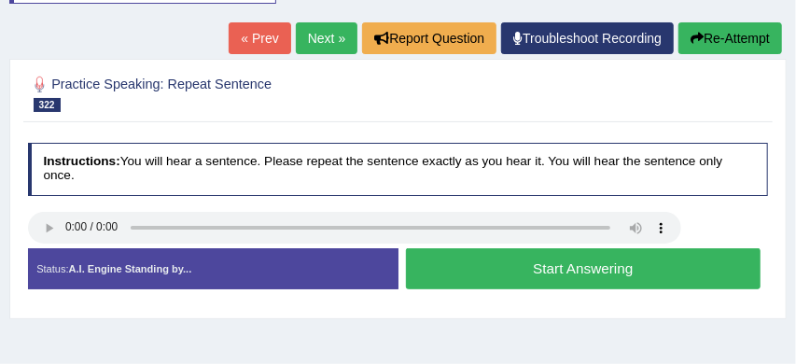
scroll to position [232, 0]
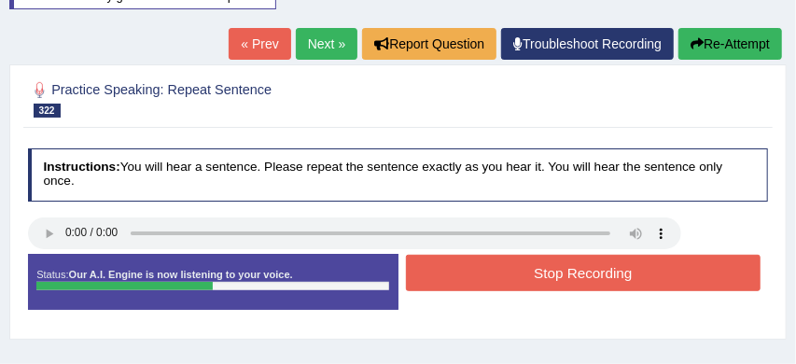
click at [573, 275] on button "Stop Recording" at bounding box center [583, 273] width 355 height 36
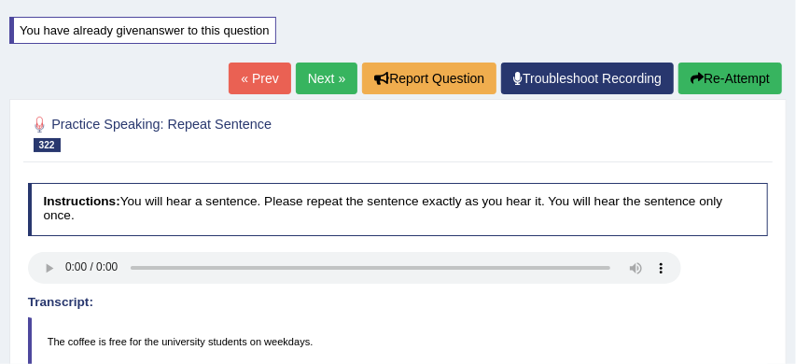
scroll to position [192, 0]
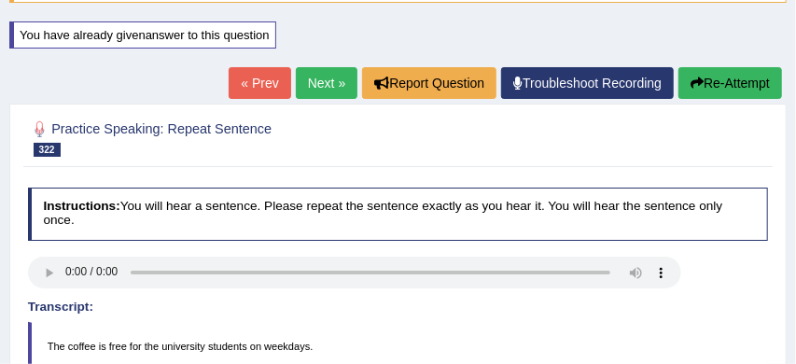
click at [308, 85] on link "Next »" at bounding box center [327, 83] width 62 height 32
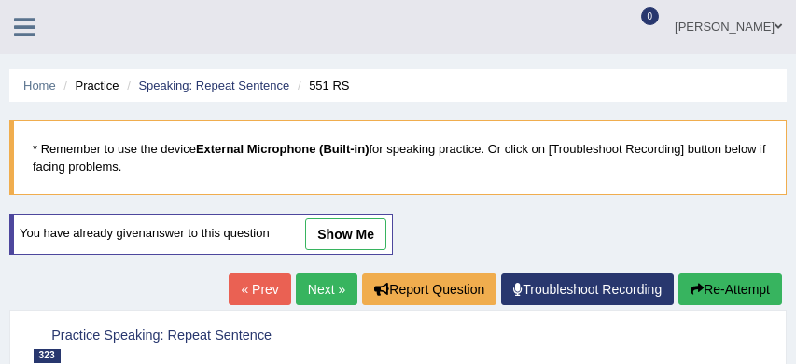
scroll to position [284, 0]
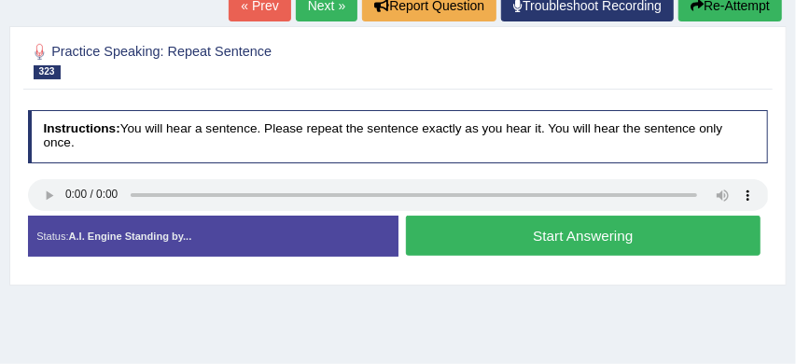
click at [574, 233] on button "Start Answering" at bounding box center [583, 236] width 355 height 40
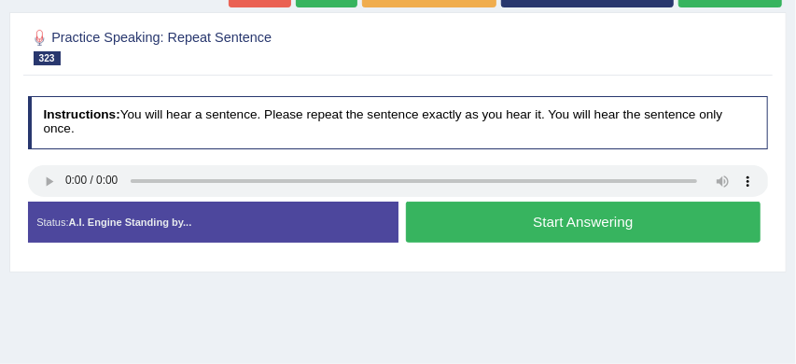
scroll to position [270, 0]
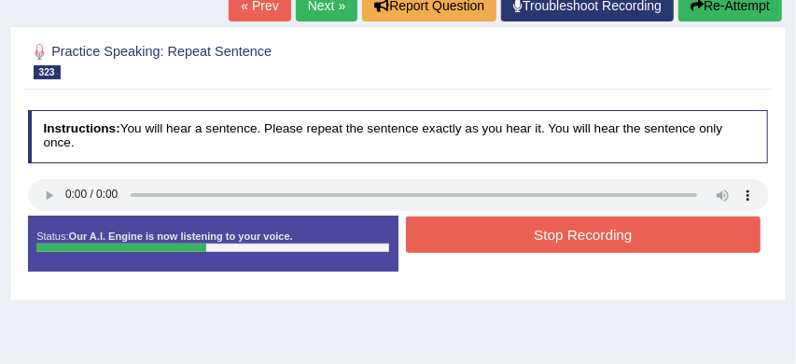
click at [555, 234] on button "Stop Recording" at bounding box center [583, 235] width 355 height 36
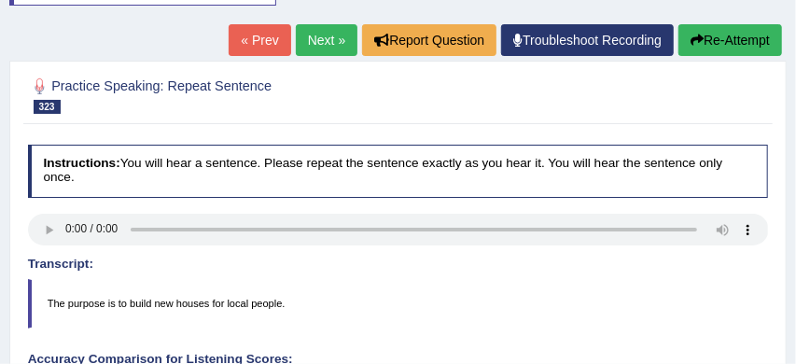
scroll to position [238, 0]
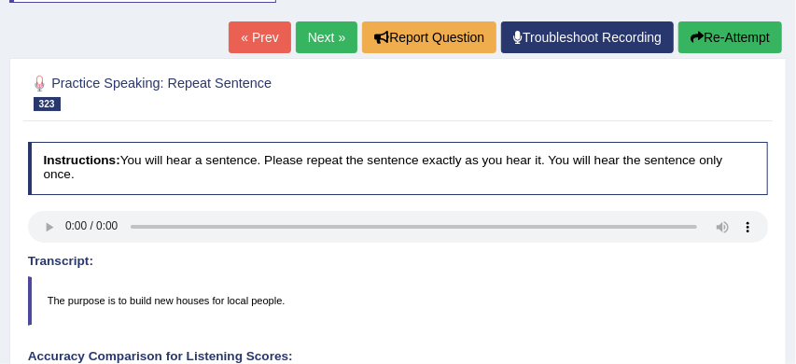
click at [730, 35] on button "Re-Attempt" at bounding box center [731, 37] width 104 height 32
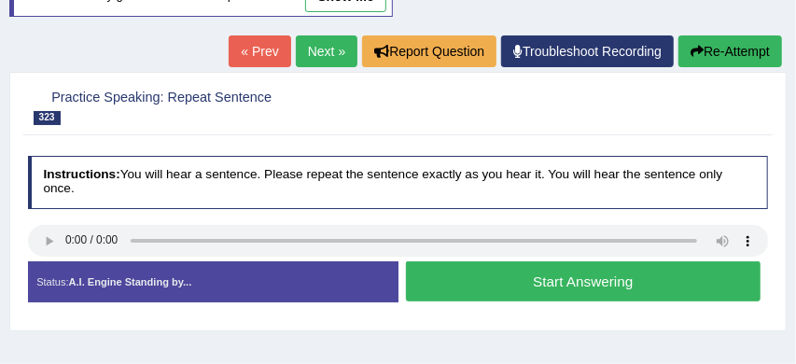
click at [579, 275] on button "Start Answering" at bounding box center [583, 281] width 355 height 40
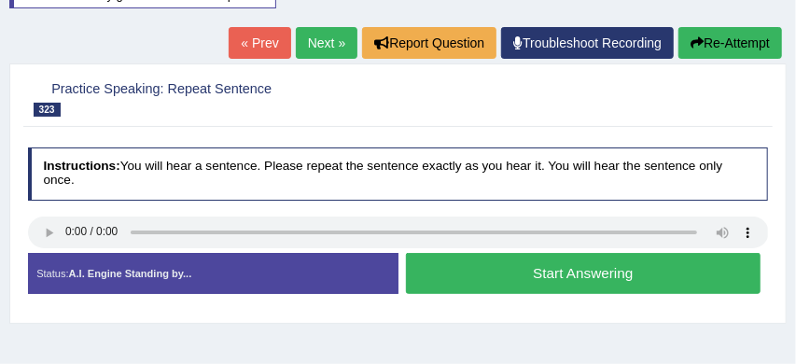
scroll to position [232, 0]
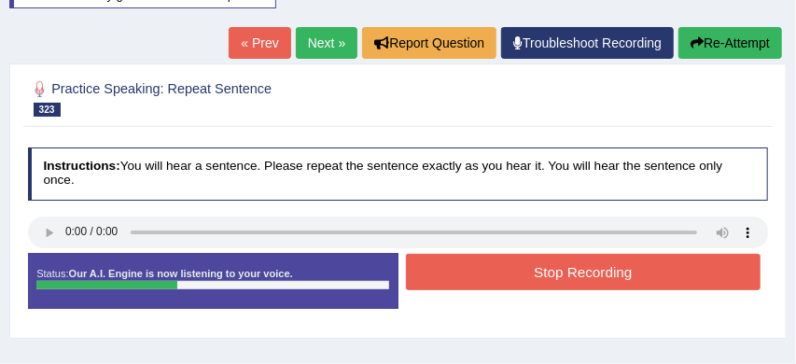
click at [555, 274] on button "Stop Recording" at bounding box center [583, 272] width 355 height 36
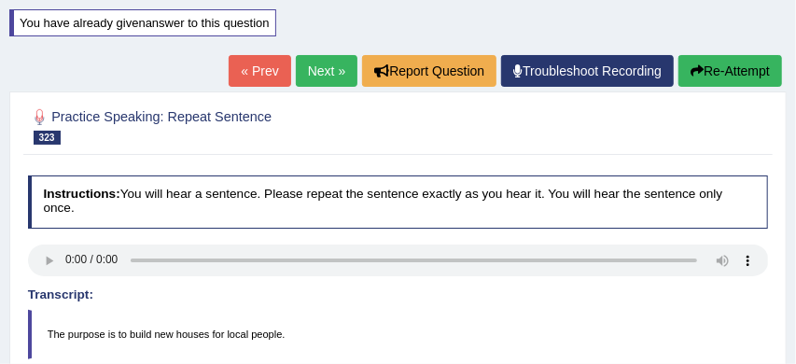
scroll to position [199, 0]
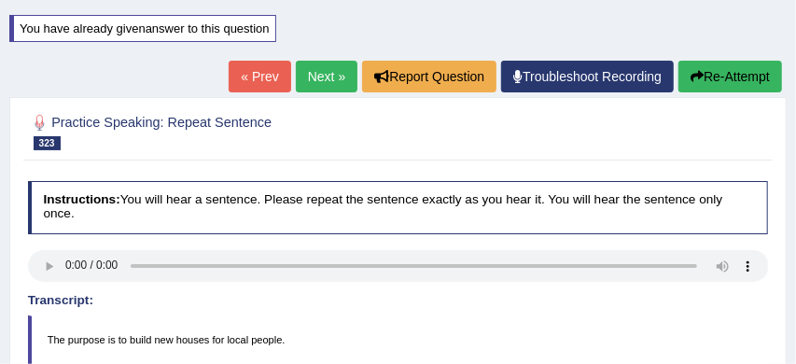
click at [321, 77] on link "Next »" at bounding box center [327, 77] width 62 height 32
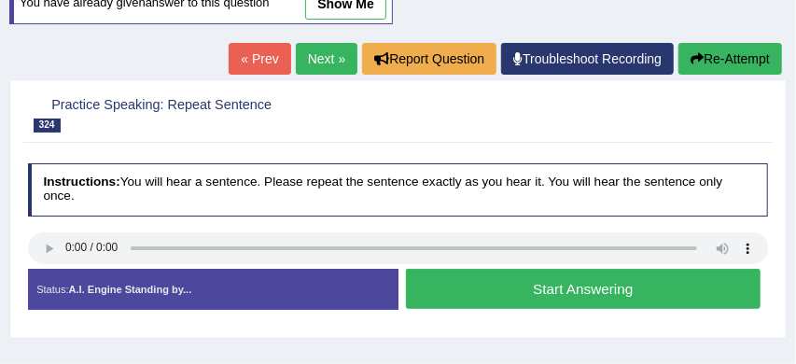
scroll to position [234, 0]
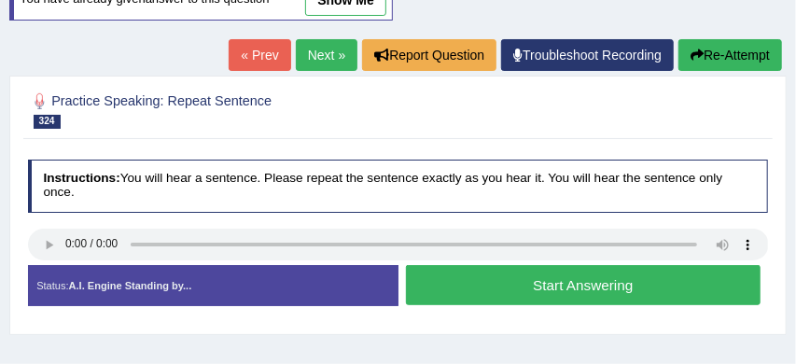
click at [524, 289] on button "Start Answering" at bounding box center [583, 285] width 355 height 40
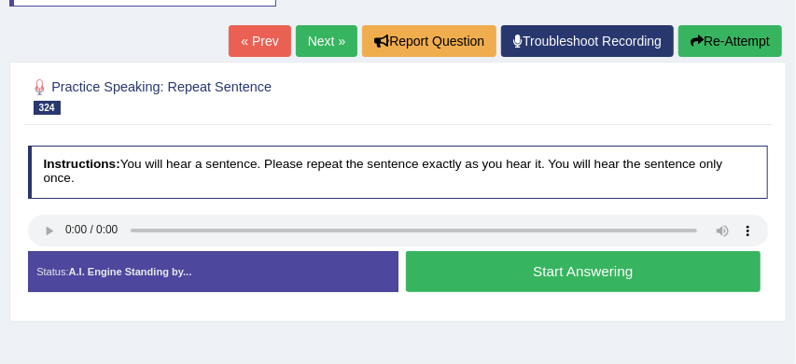
scroll to position [229, 0]
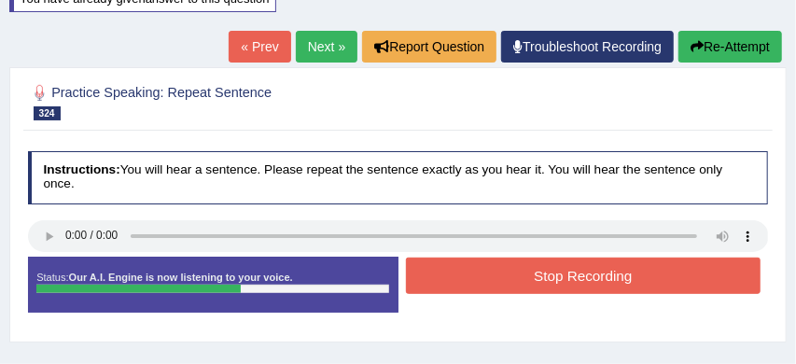
click at [599, 277] on button "Stop Recording" at bounding box center [583, 276] width 355 height 36
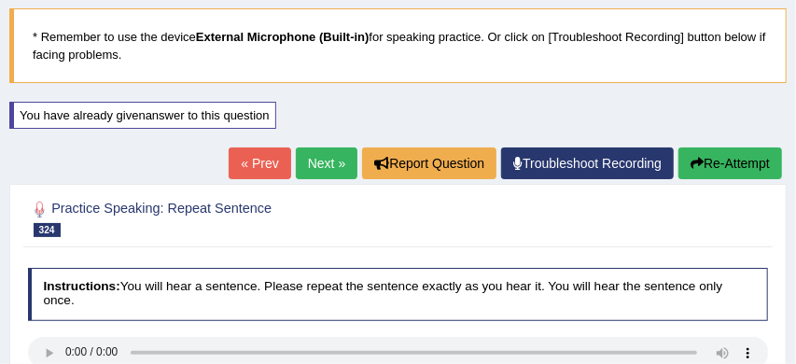
scroll to position [101, 0]
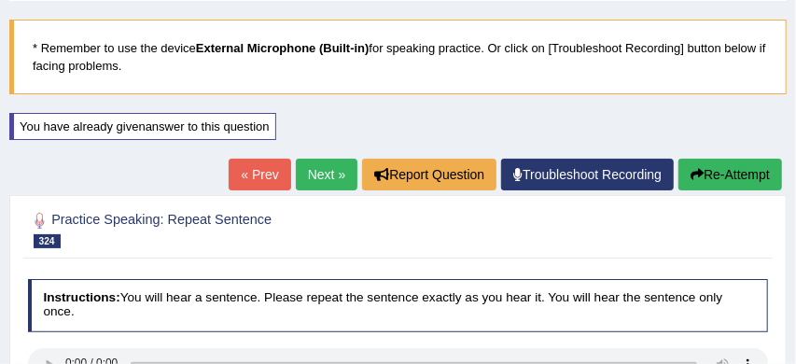
click at [318, 175] on link "Next »" at bounding box center [327, 175] width 62 height 32
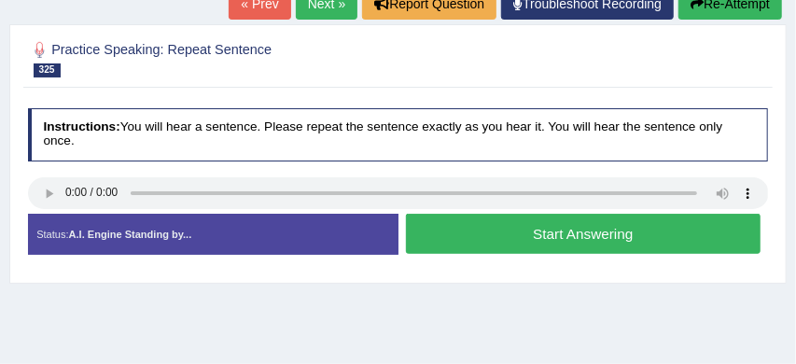
scroll to position [286, 0]
click at [569, 234] on button "Start Answering" at bounding box center [583, 234] width 355 height 40
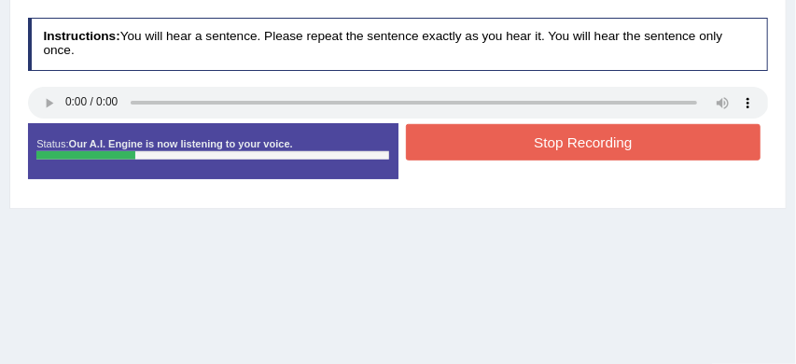
scroll to position [368, 0]
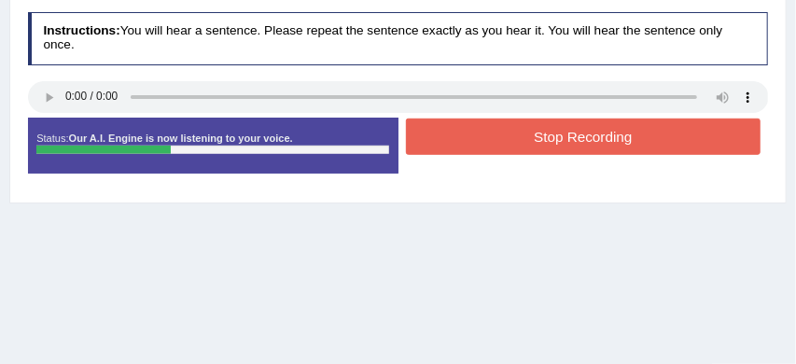
click at [580, 137] on button "Stop Recording" at bounding box center [583, 137] width 355 height 36
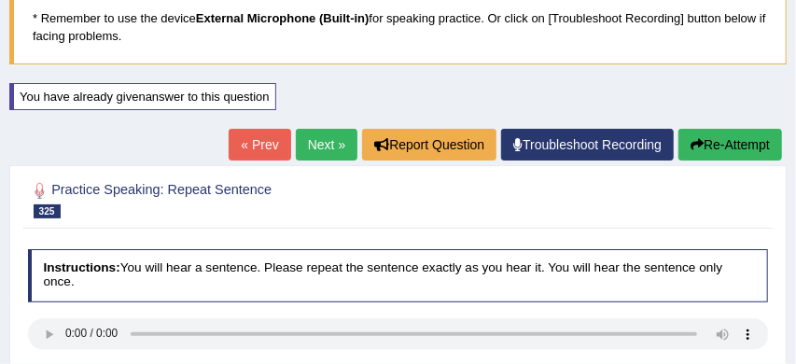
scroll to position [123, 0]
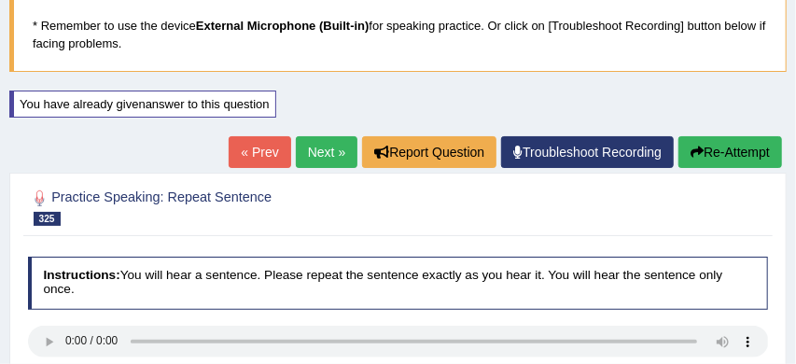
click at [323, 157] on link "Next »" at bounding box center [327, 152] width 62 height 32
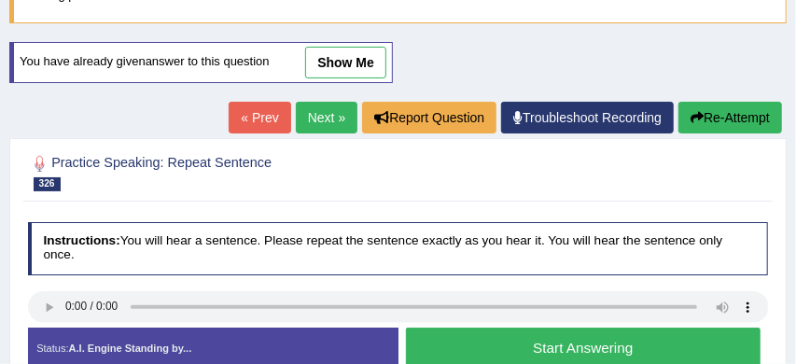
scroll to position [238, 0]
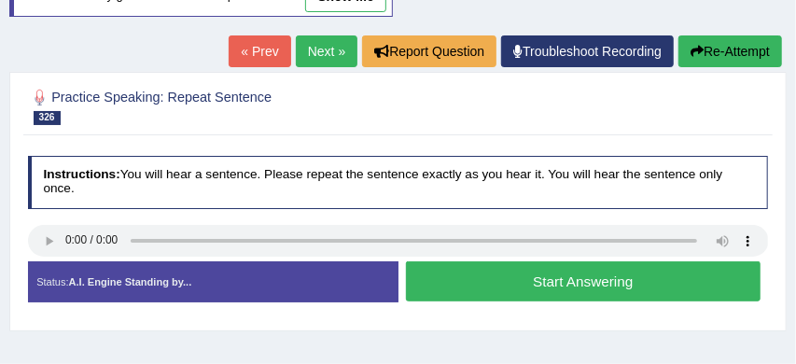
click at [533, 288] on button "Start Answering" at bounding box center [583, 281] width 355 height 40
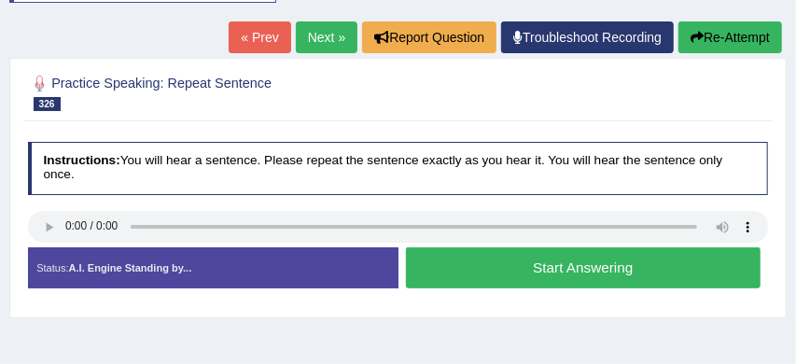
scroll to position [232, 0]
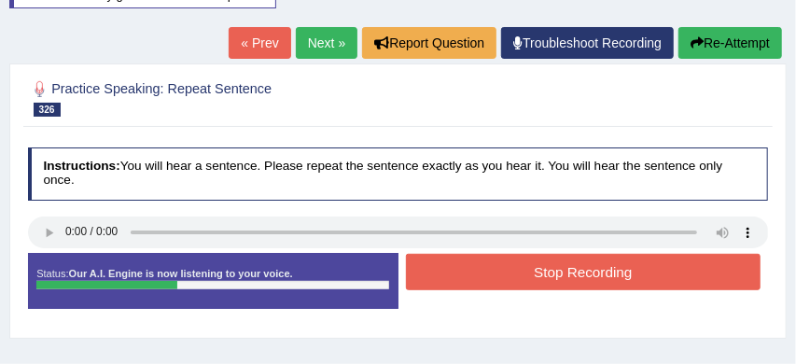
click at [572, 266] on button "Stop Recording" at bounding box center [583, 272] width 355 height 36
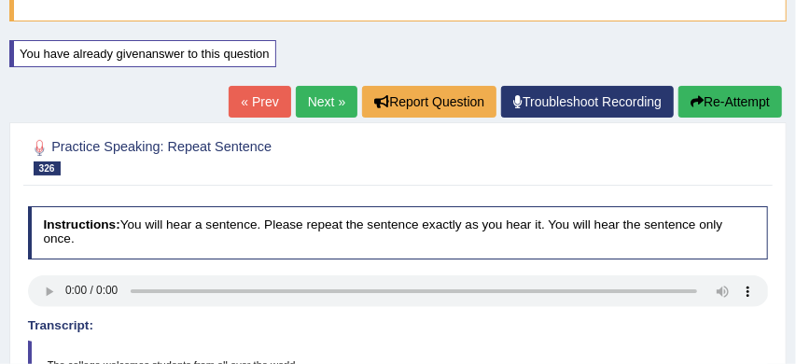
scroll to position [167, 0]
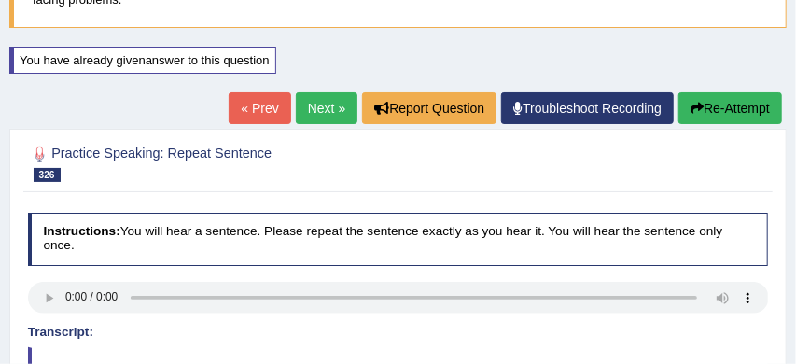
click at [743, 113] on button "Re-Attempt" at bounding box center [731, 108] width 104 height 32
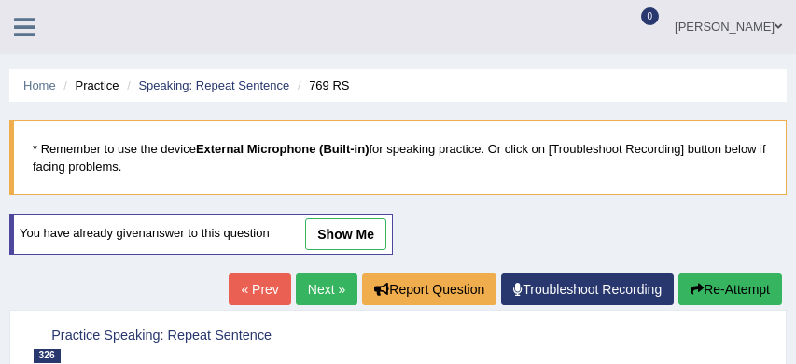
scroll to position [266, 0]
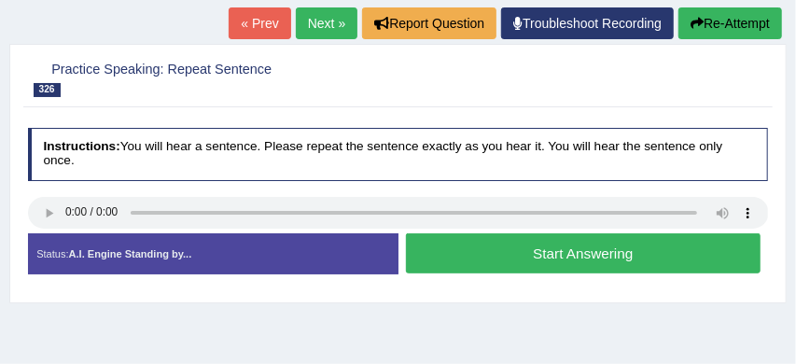
click at [578, 243] on button "Start Answering" at bounding box center [583, 253] width 355 height 40
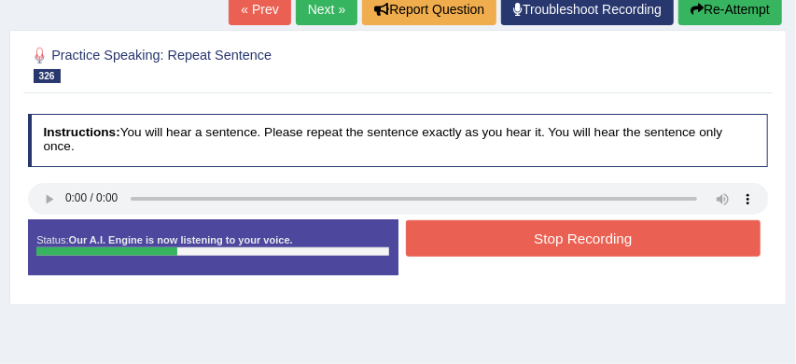
click at [575, 239] on button "Stop Recording" at bounding box center [583, 238] width 355 height 36
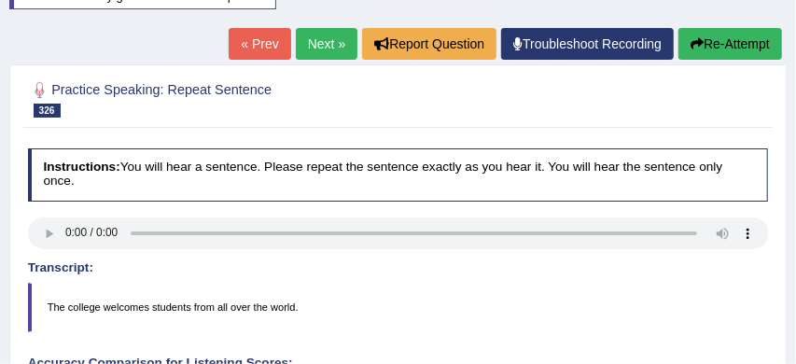
scroll to position [221, 0]
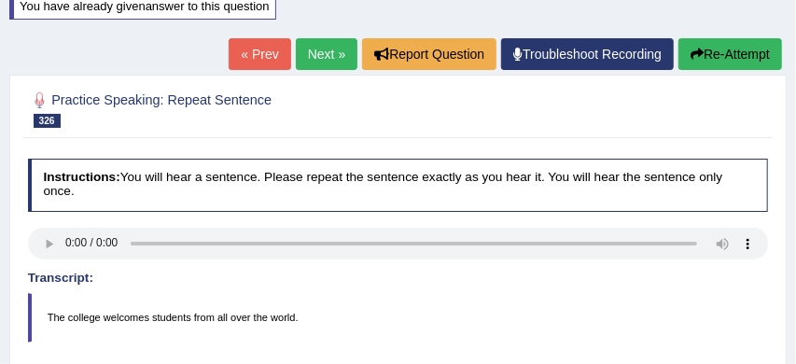
click at [313, 57] on link "Next »" at bounding box center [327, 54] width 62 height 32
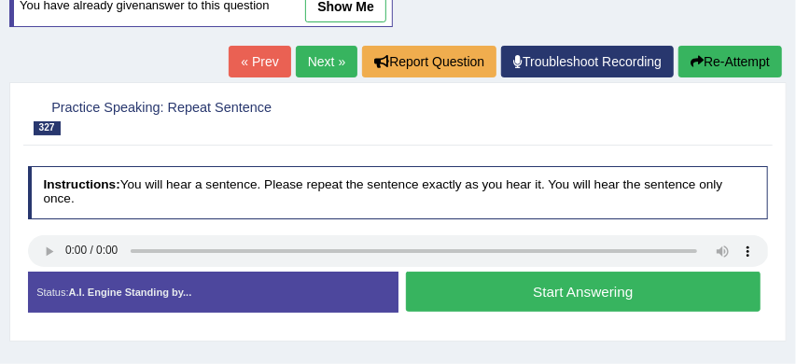
scroll to position [254, 0]
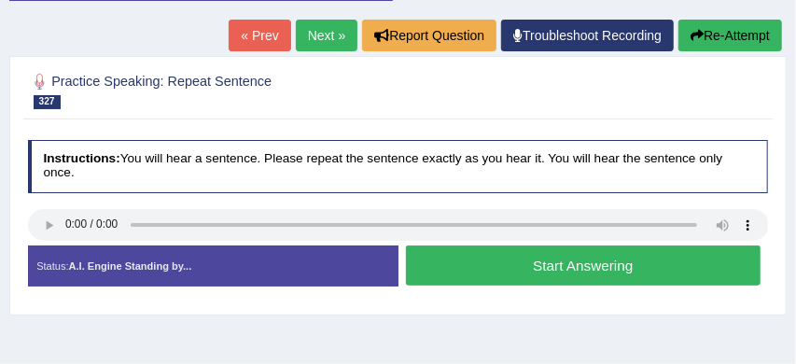
click at [571, 263] on button "Start Answering" at bounding box center [583, 266] width 355 height 40
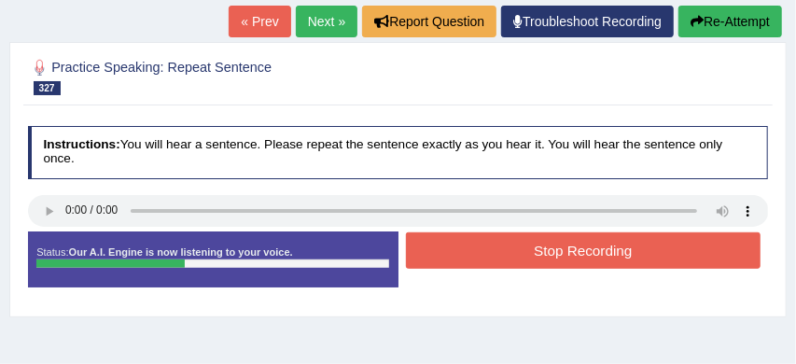
click at [571, 263] on button "Stop Recording" at bounding box center [583, 250] width 355 height 36
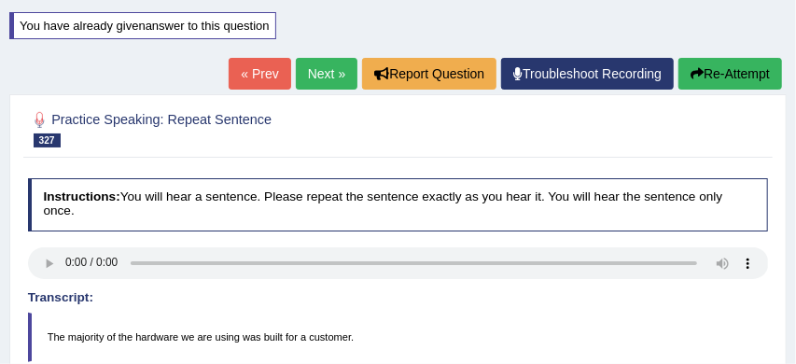
scroll to position [205, 0]
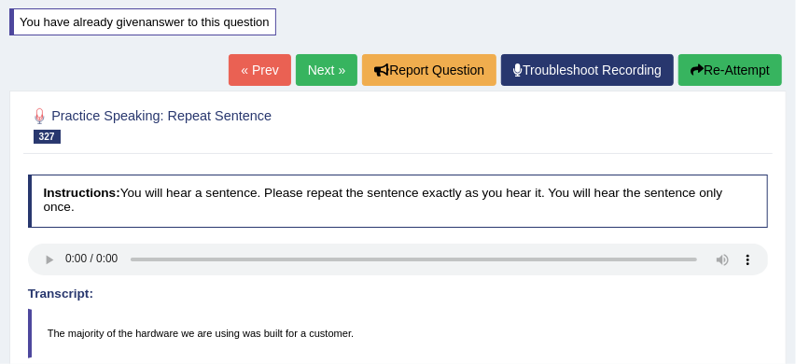
click at [723, 71] on button "Re-Attempt" at bounding box center [731, 70] width 104 height 32
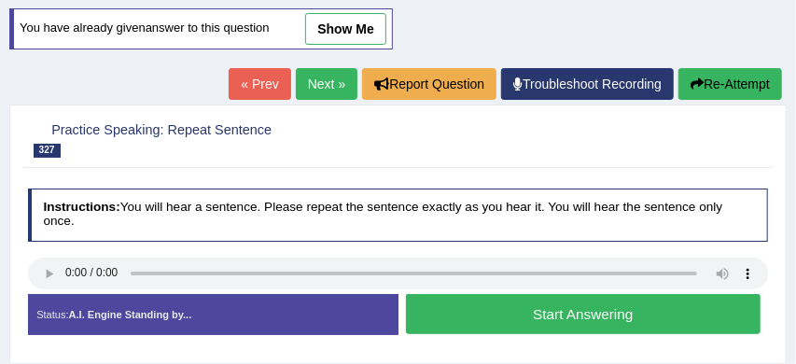
scroll to position [205, 0]
click at [555, 313] on button "Start Answering" at bounding box center [583, 314] width 355 height 40
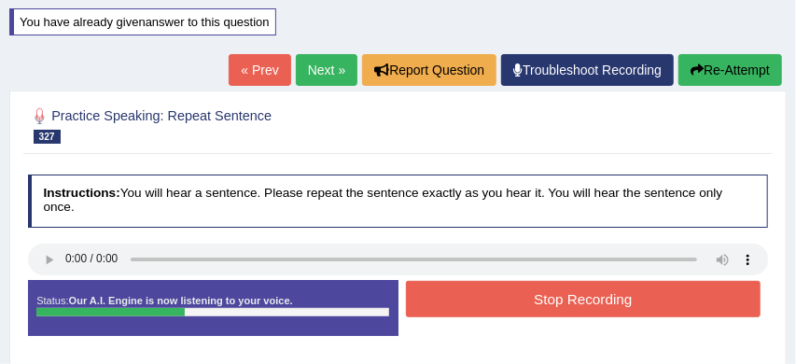
click at [622, 297] on button "Stop Recording" at bounding box center [583, 299] width 355 height 36
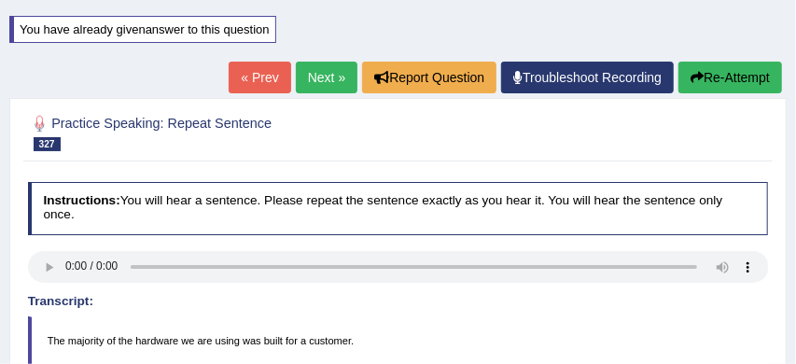
scroll to position [194, 0]
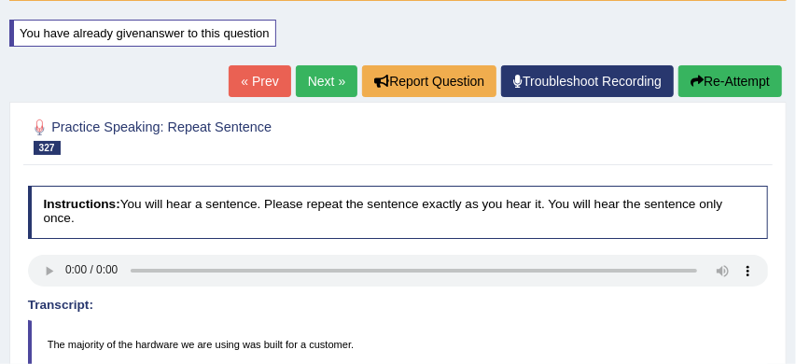
click at [320, 83] on link "Next »" at bounding box center [327, 81] width 62 height 32
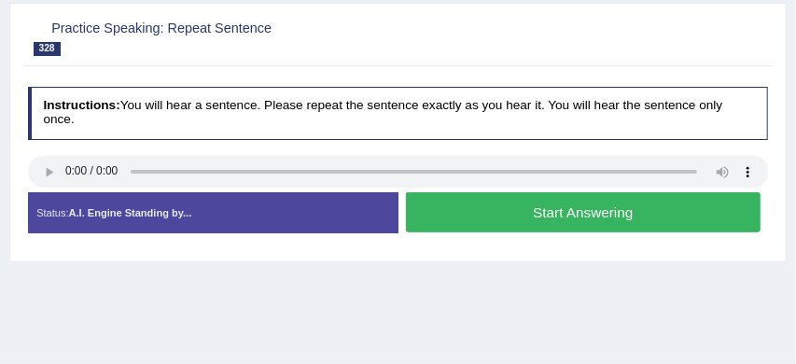
scroll to position [247, 0]
click at [581, 210] on button "Start Answering" at bounding box center [583, 212] width 355 height 40
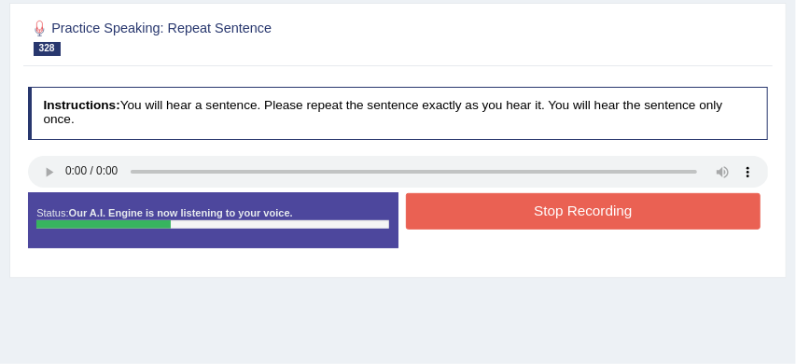
click at [623, 210] on button "Stop Recording" at bounding box center [583, 211] width 355 height 36
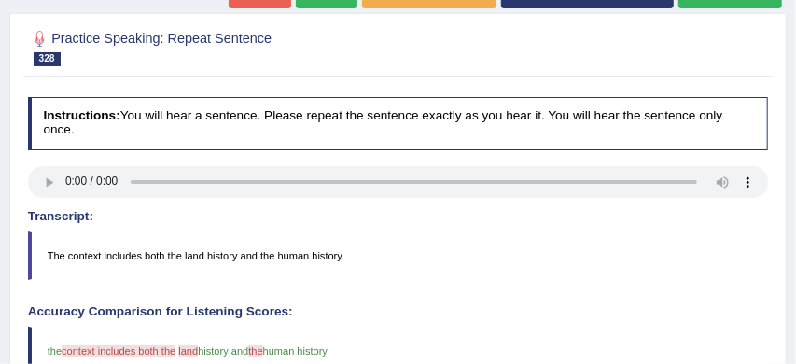
scroll to position [204, 0]
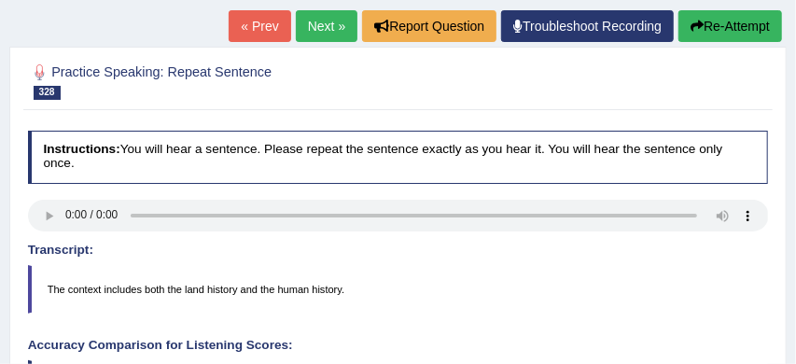
click at [726, 19] on button "Re-Attempt" at bounding box center [731, 26] width 104 height 32
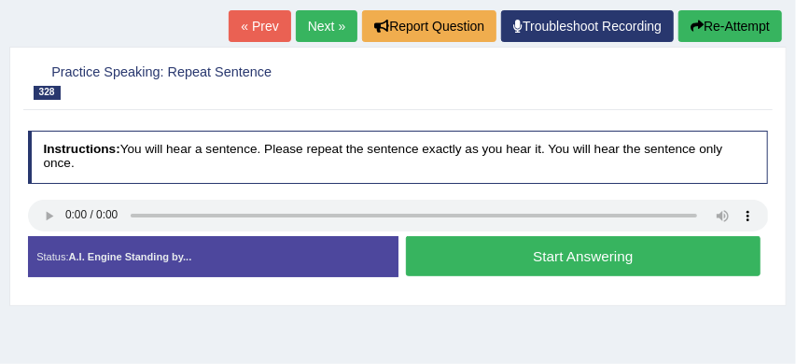
scroll to position [263, 0]
click at [582, 260] on button "Start Answering" at bounding box center [583, 256] width 355 height 40
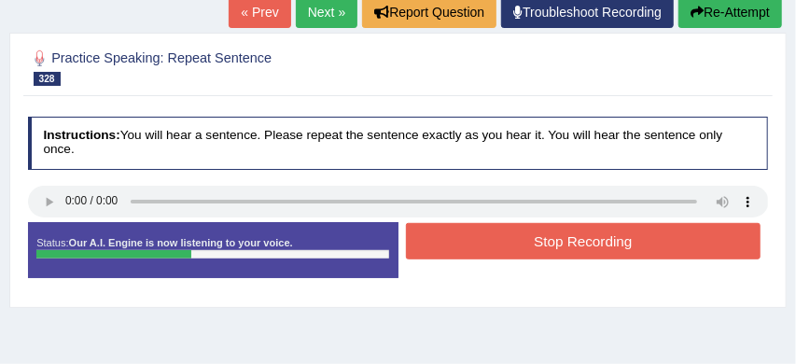
click at [621, 236] on button "Stop Recording" at bounding box center [583, 241] width 355 height 36
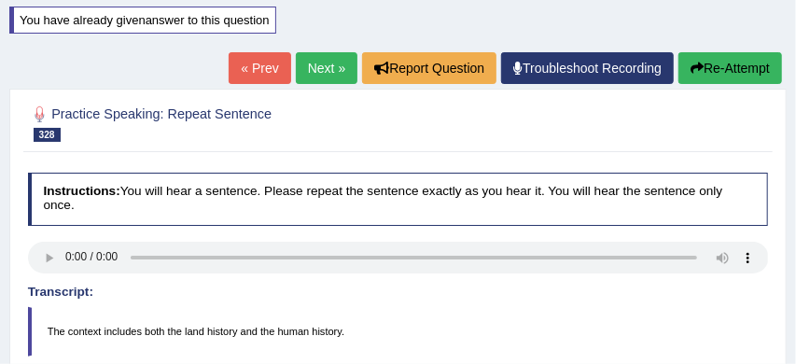
scroll to position [190, 0]
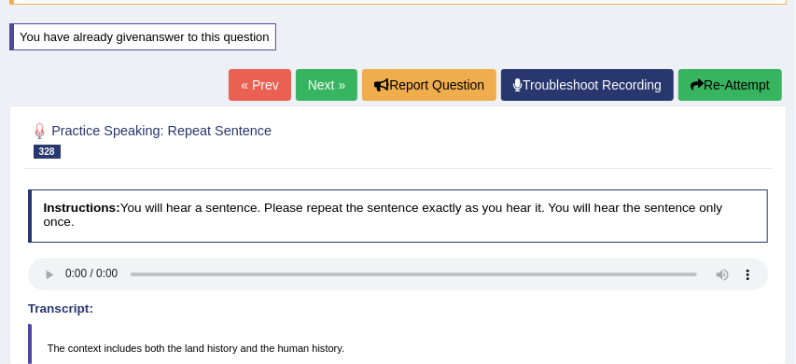
click at [311, 79] on link "Next »" at bounding box center [327, 85] width 62 height 32
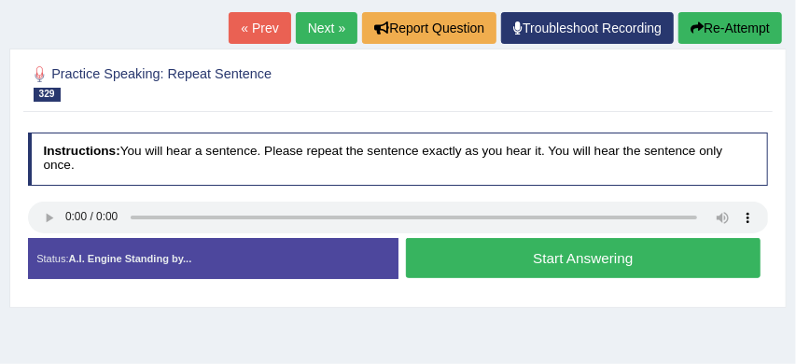
scroll to position [202, 0]
click at [502, 251] on button "Start Answering" at bounding box center [583, 258] width 355 height 40
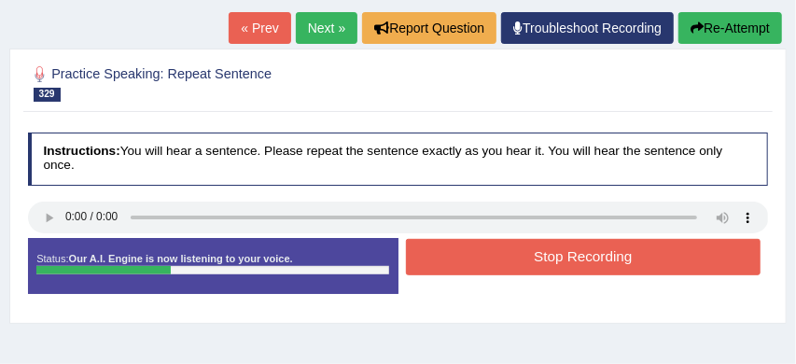
click at [585, 257] on button "Stop Recording" at bounding box center [583, 257] width 355 height 36
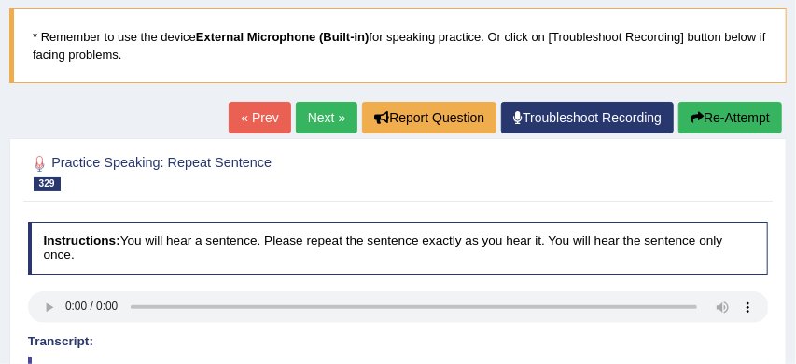
scroll to position [83, 0]
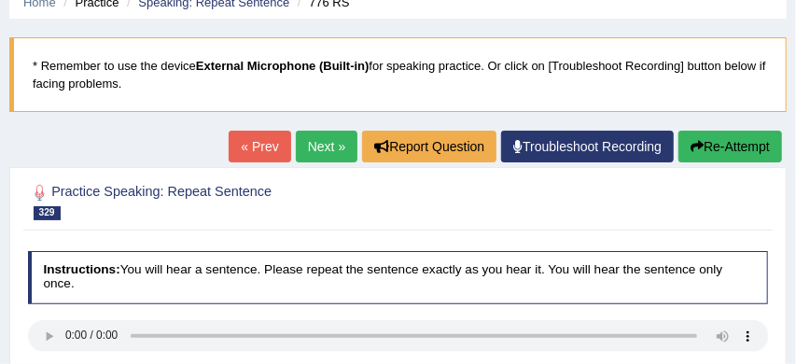
click at [723, 142] on button "Re-Attempt" at bounding box center [731, 147] width 104 height 32
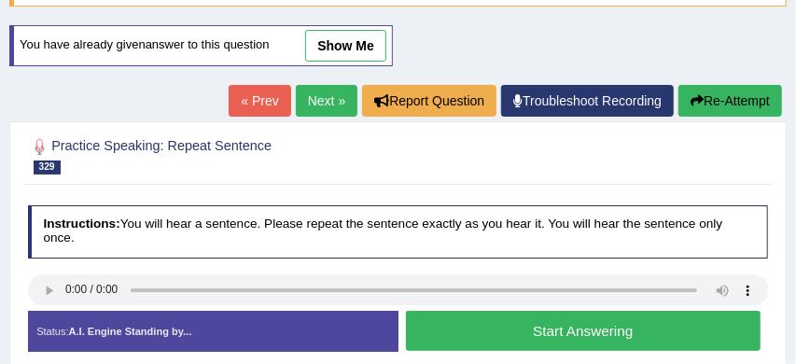
scroll to position [189, 0]
click at [555, 330] on button "Start Answering" at bounding box center [583, 331] width 355 height 40
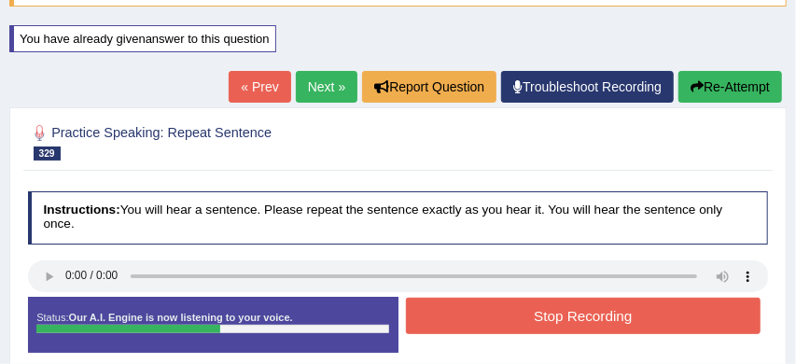
click at [576, 316] on button "Stop Recording" at bounding box center [583, 316] width 355 height 36
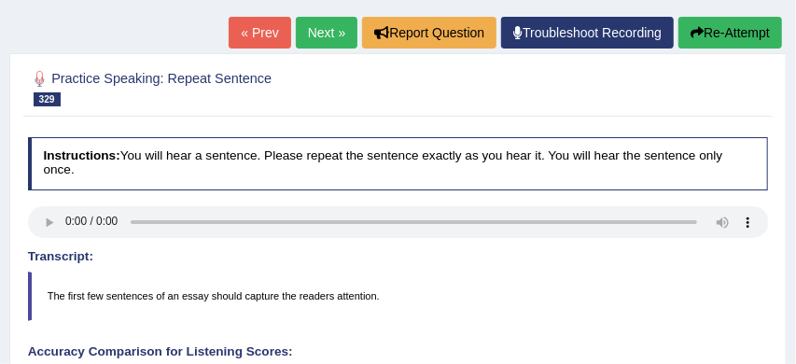
scroll to position [240, 0]
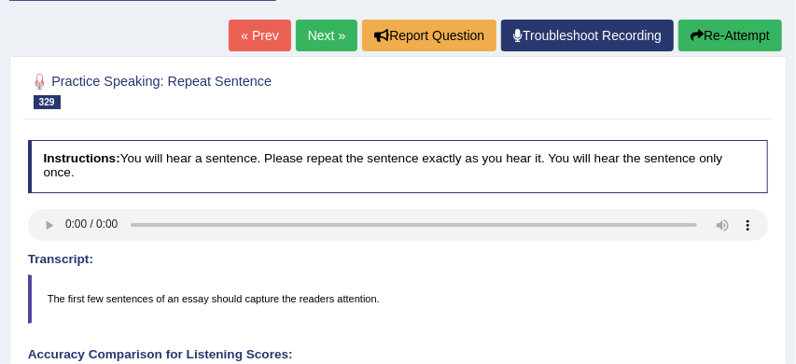
click at [319, 30] on link "Next »" at bounding box center [327, 36] width 62 height 32
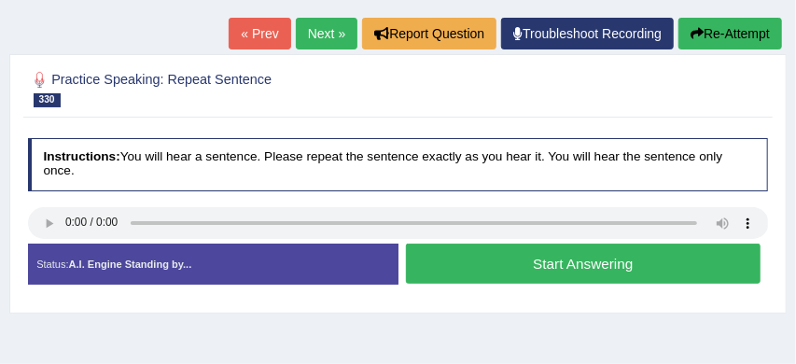
scroll to position [206, 0]
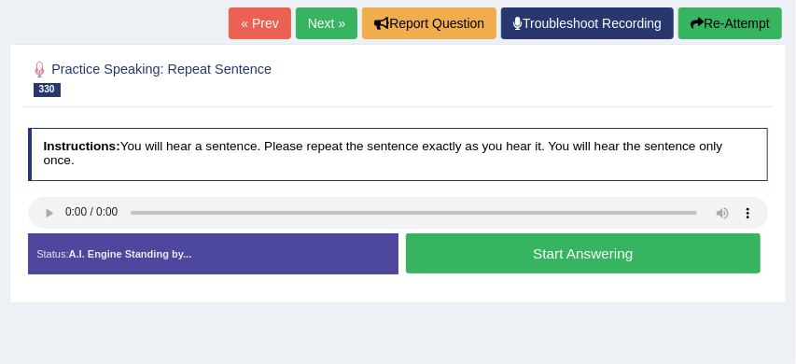
click at [600, 250] on button "Start Answering" at bounding box center [583, 253] width 355 height 40
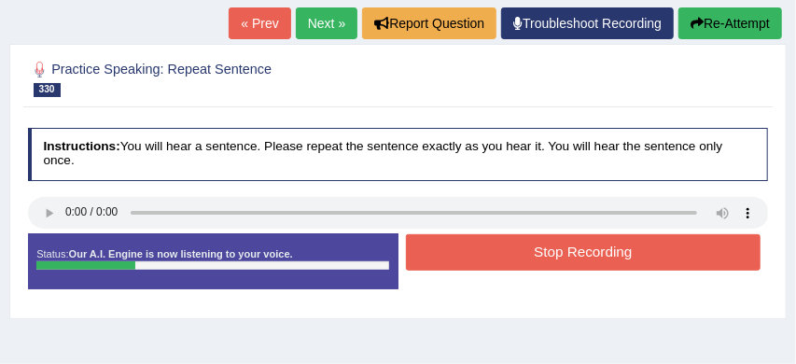
click at [613, 250] on button "Stop Recording" at bounding box center [583, 252] width 355 height 36
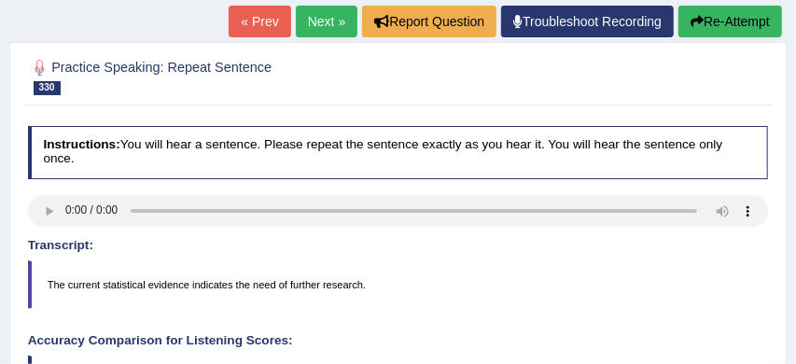
scroll to position [204, 0]
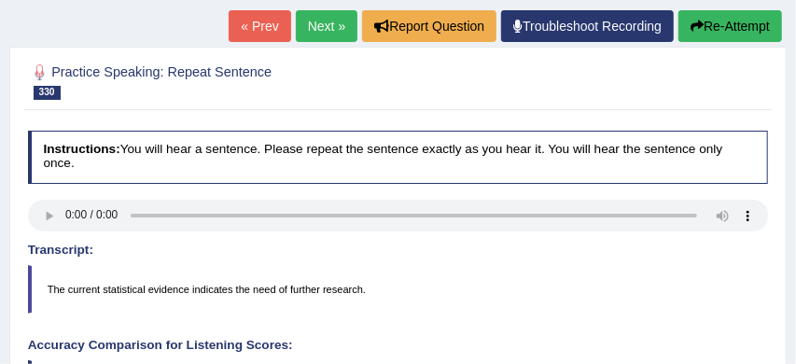
click at [737, 21] on button "Re-Attempt" at bounding box center [731, 26] width 104 height 32
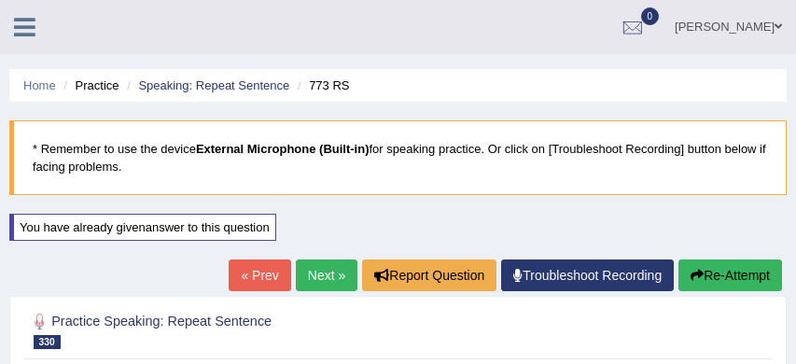
scroll to position [204, 0]
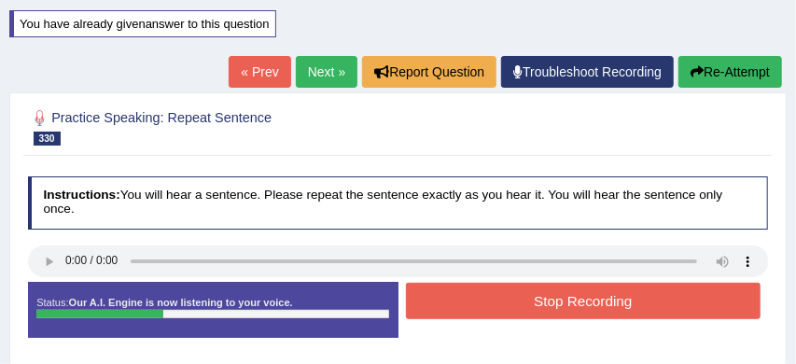
click at [575, 296] on button "Stop Recording" at bounding box center [583, 301] width 355 height 36
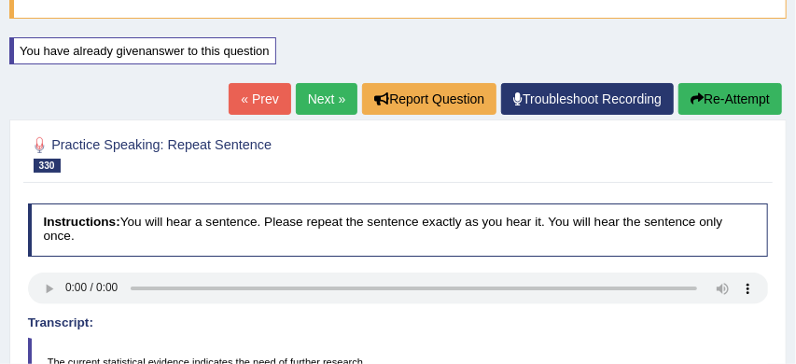
scroll to position [155, 0]
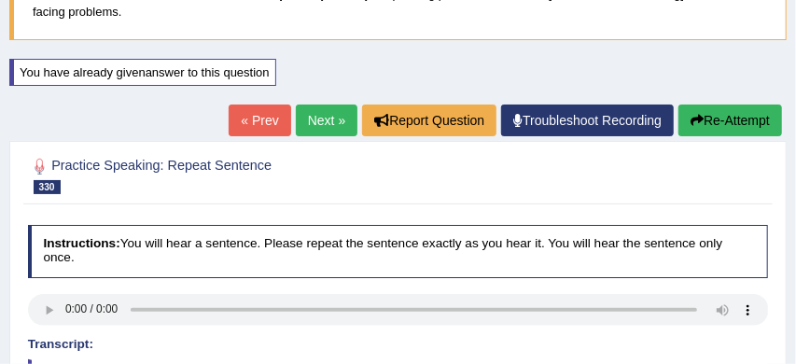
click at [326, 117] on link "Next »" at bounding box center [327, 121] width 62 height 32
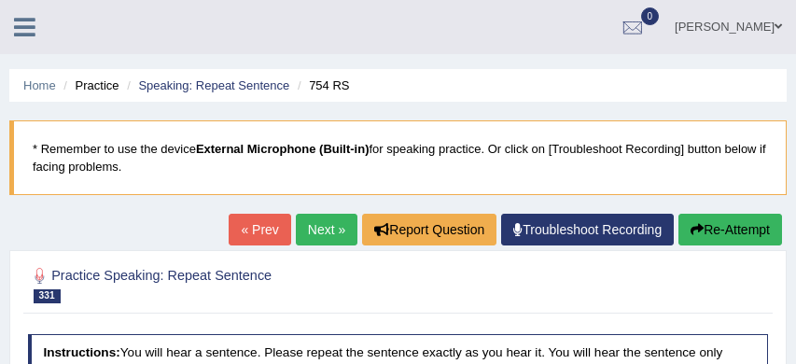
scroll to position [152, 0]
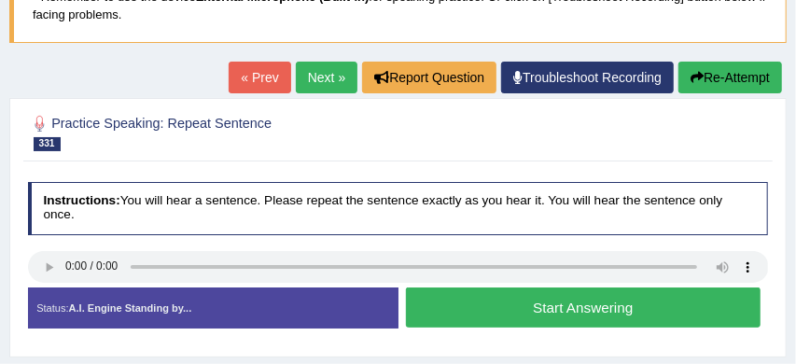
click at [518, 312] on button "Start Answering" at bounding box center [583, 308] width 355 height 40
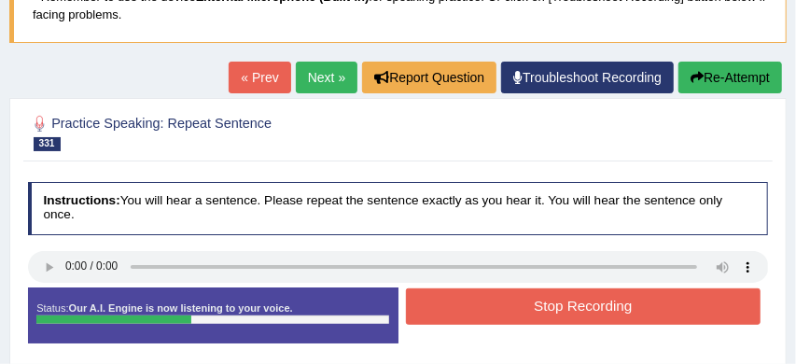
click at [566, 310] on button "Stop Recording" at bounding box center [583, 306] width 355 height 36
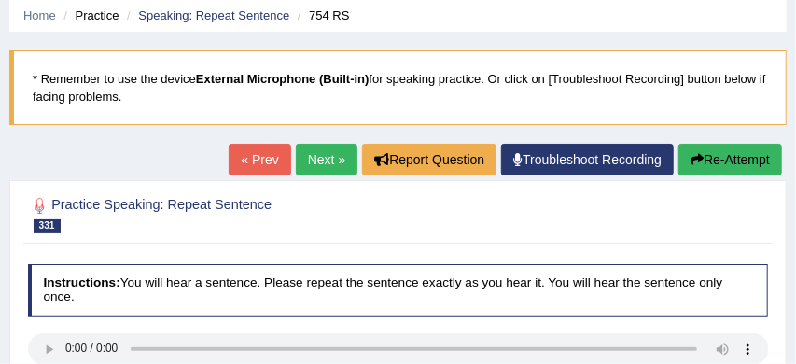
scroll to position [32, 0]
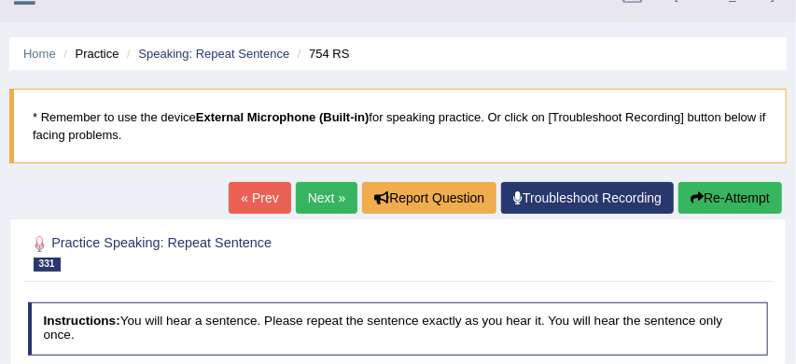
click at [743, 195] on button "Re-Attempt" at bounding box center [731, 198] width 104 height 32
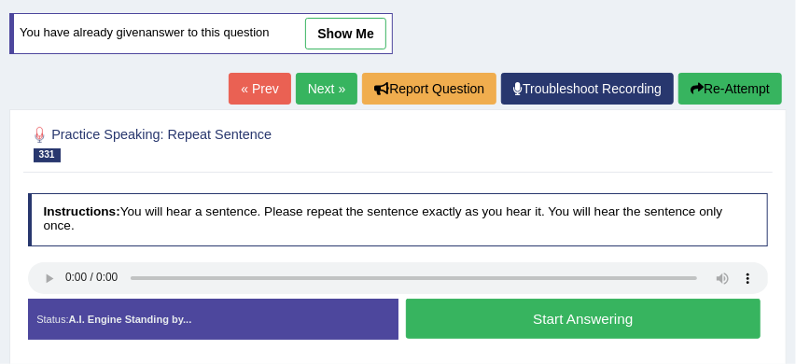
scroll to position [202, 0]
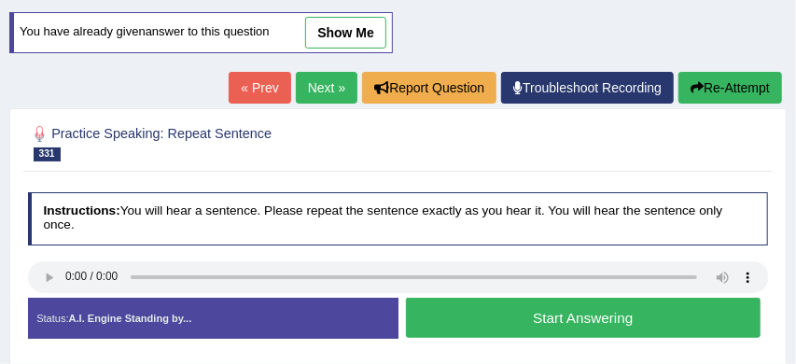
click at [559, 316] on button "Start Answering" at bounding box center [583, 318] width 355 height 40
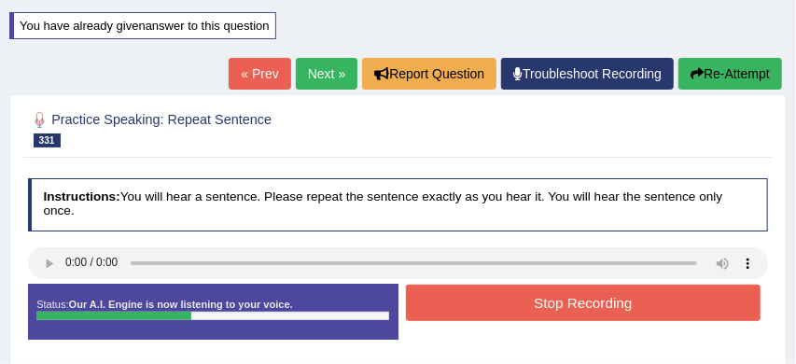
click at [569, 303] on button "Stop Recording" at bounding box center [583, 303] width 355 height 36
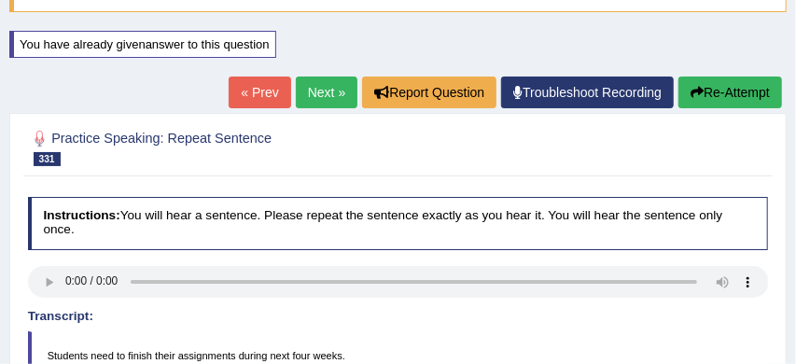
scroll to position [175, 0]
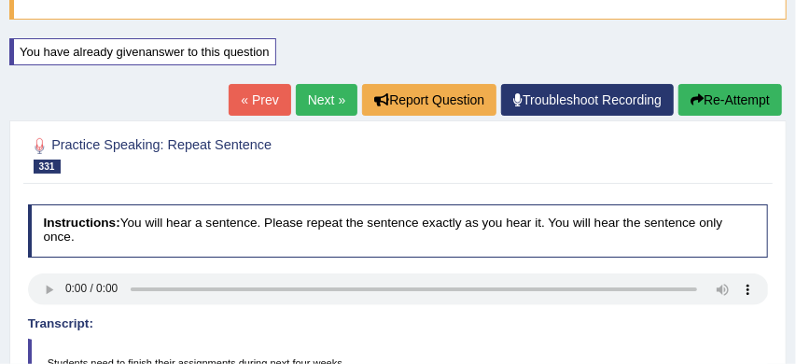
click at [313, 108] on link "Next »" at bounding box center [327, 100] width 62 height 32
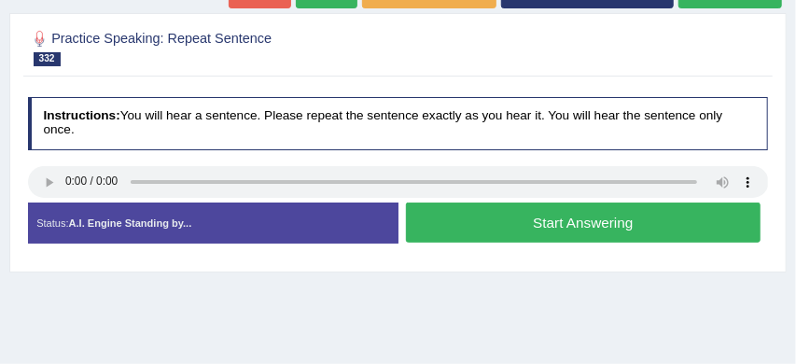
scroll to position [255, 0]
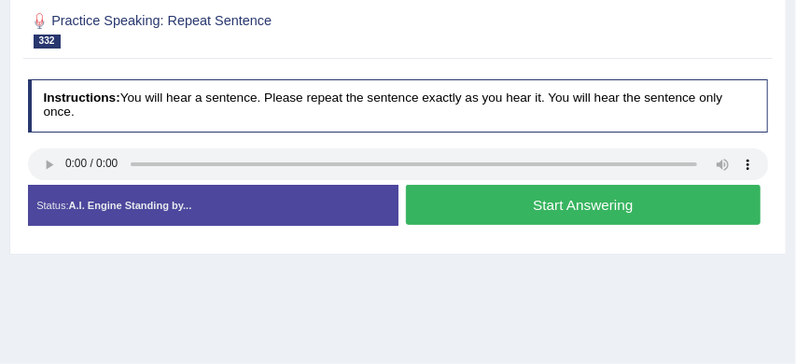
click at [513, 209] on button "Start Answering" at bounding box center [583, 205] width 355 height 40
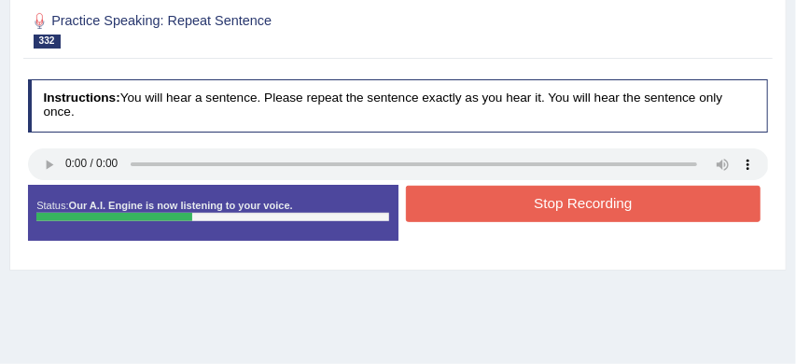
click at [513, 209] on button "Stop Recording" at bounding box center [583, 204] width 355 height 36
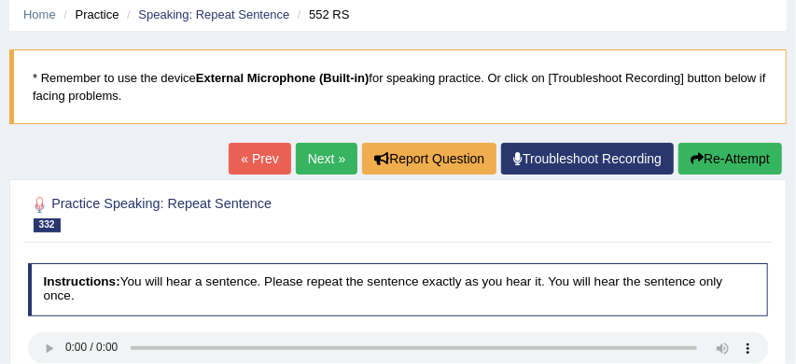
scroll to position [52, 0]
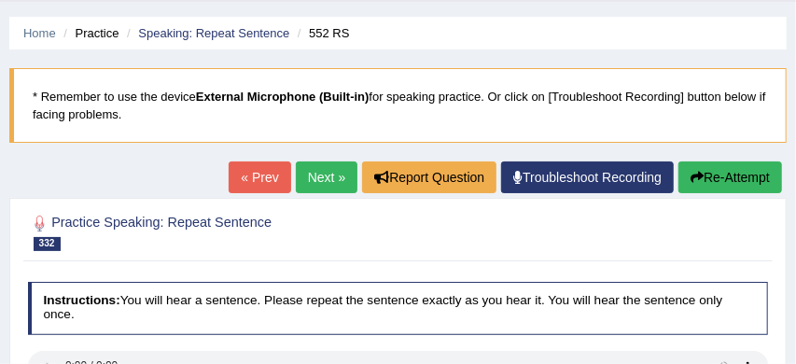
click at [314, 177] on link "Next »" at bounding box center [327, 177] width 62 height 32
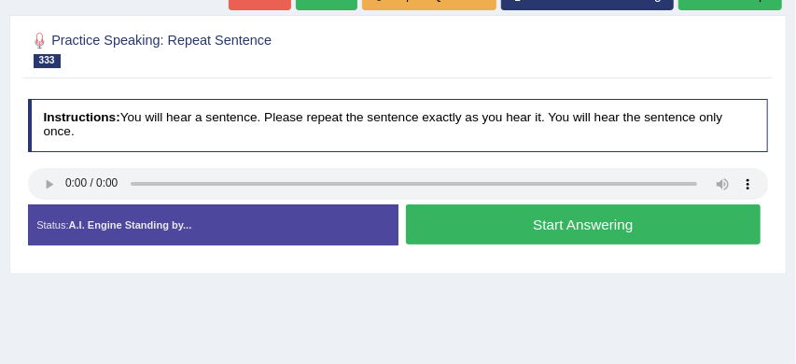
scroll to position [235, 0]
click at [556, 222] on button "Start Answering" at bounding box center [583, 224] width 355 height 40
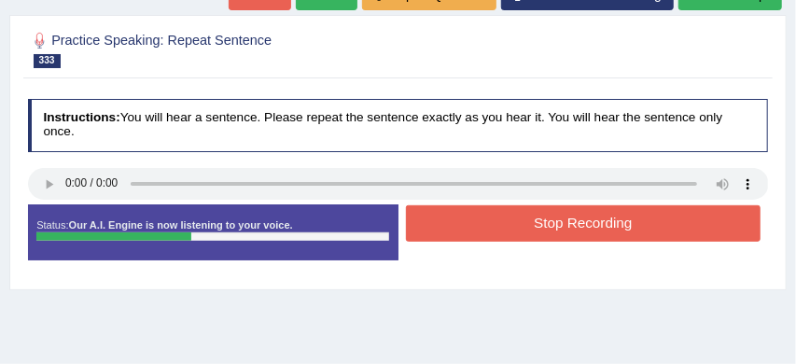
click at [556, 222] on button "Stop Recording" at bounding box center [583, 223] width 355 height 36
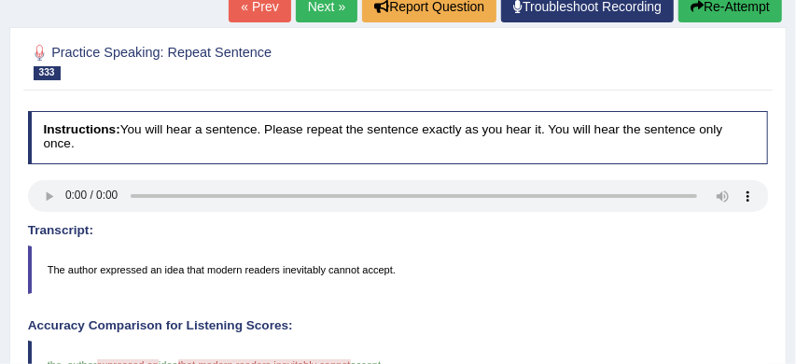
scroll to position [217, 0]
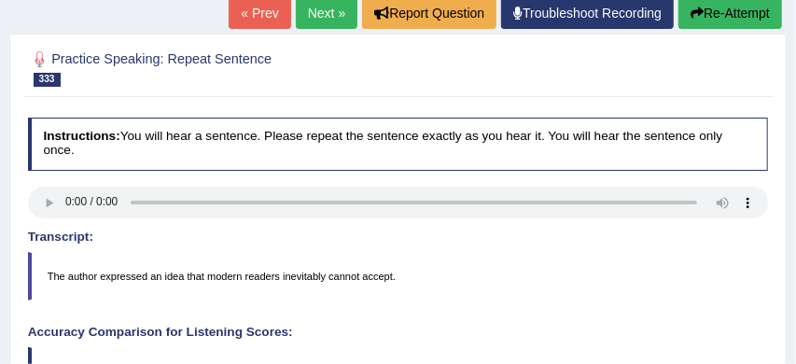
click at [318, 14] on link "Next »" at bounding box center [327, 13] width 62 height 32
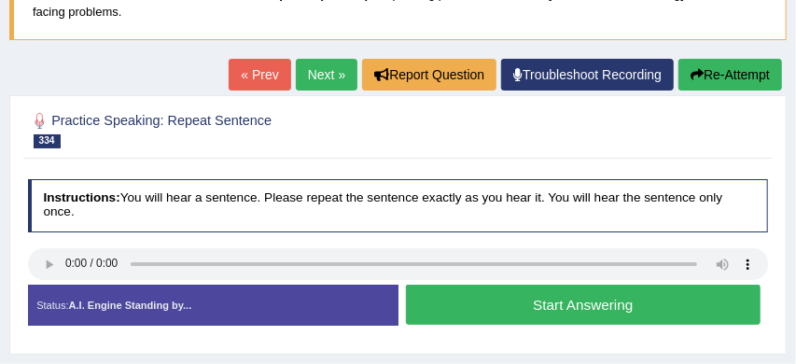
scroll to position [222, 0]
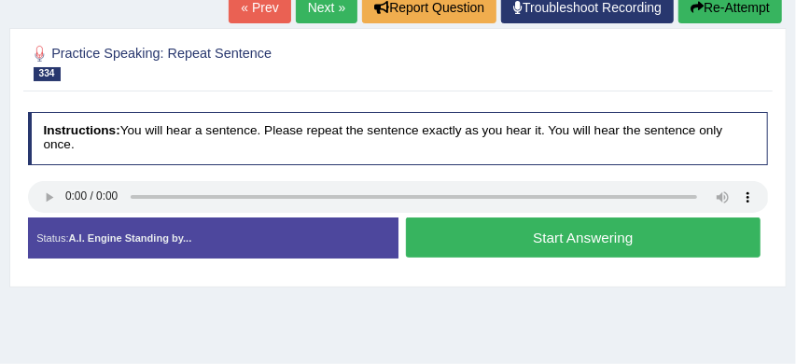
click at [550, 237] on button "Start Answering" at bounding box center [583, 238] width 355 height 40
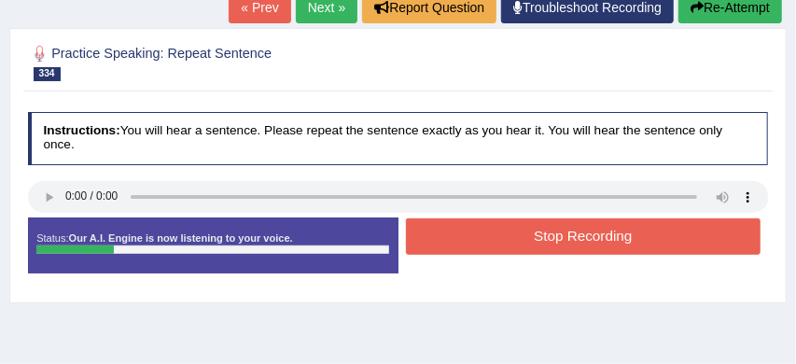
click at [550, 237] on button "Stop Recording" at bounding box center [583, 236] width 355 height 36
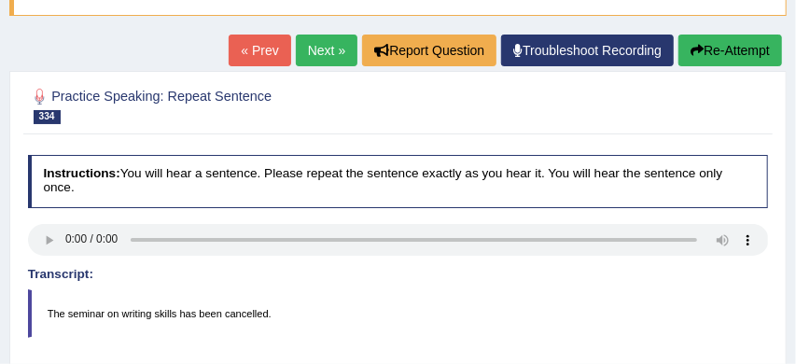
scroll to position [168, 0]
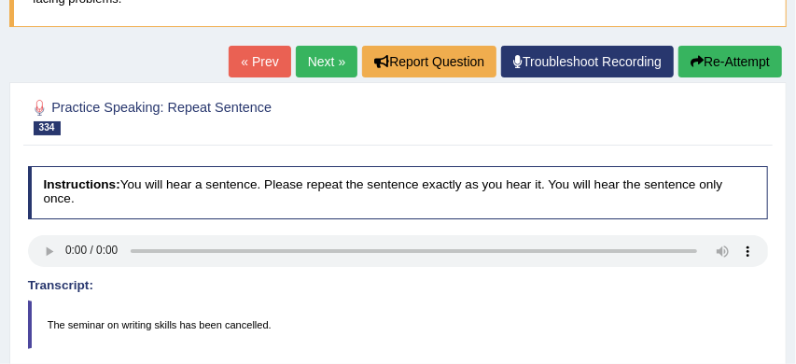
click at [712, 63] on button "Re-Attempt" at bounding box center [731, 62] width 104 height 32
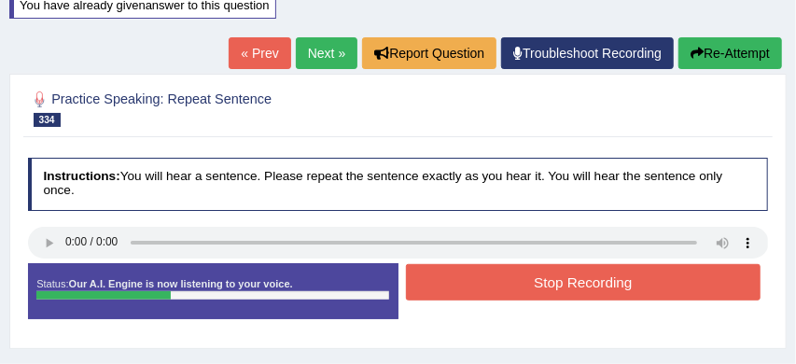
click at [605, 288] on button "Stop Recording" at bounding box center [583, 282] width 355 height 36
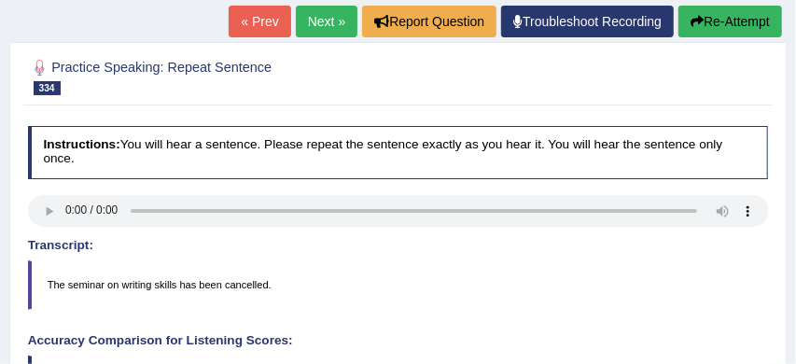
scroll to position [253, 0]
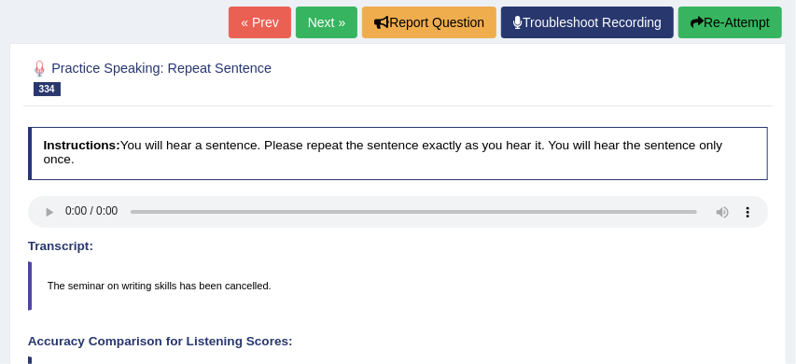
click at [727, 16] on button "Re-Attempt" at bounding box center [731, 23] width 104 height 32
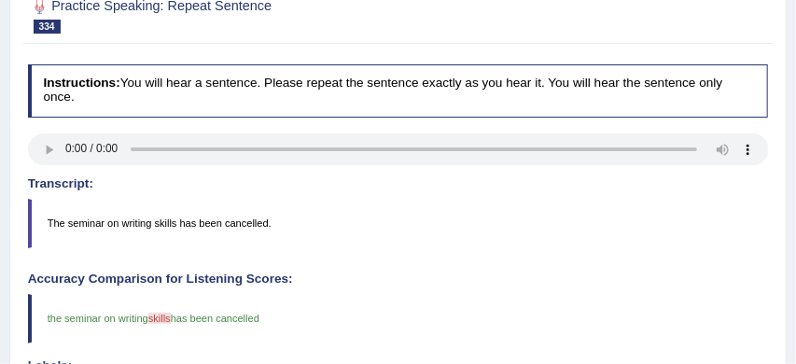
scroll to position [316, 0]
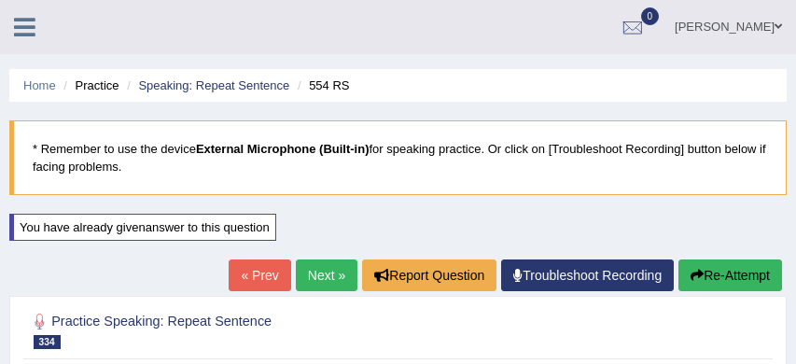
scroll to position [373, 0]
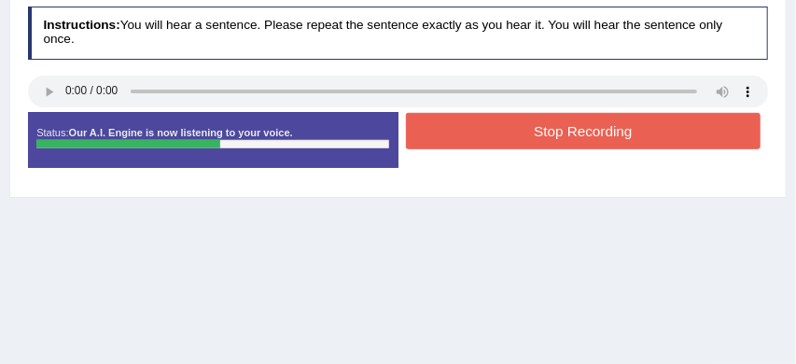
click at [620, 132] on button "Stop Recording" at bounding box center [583, 131] width 355 height 36
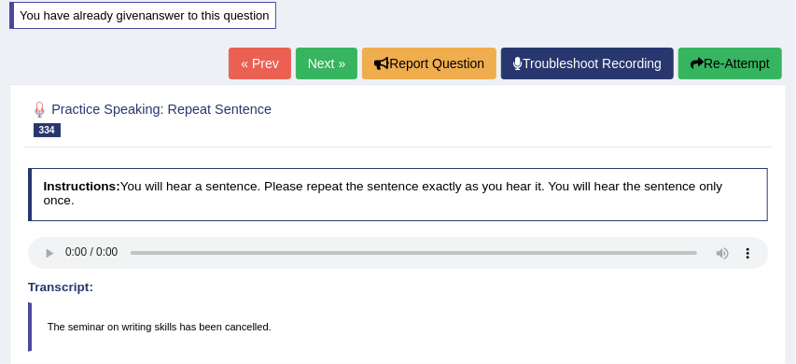
scroll to position [211, 0]
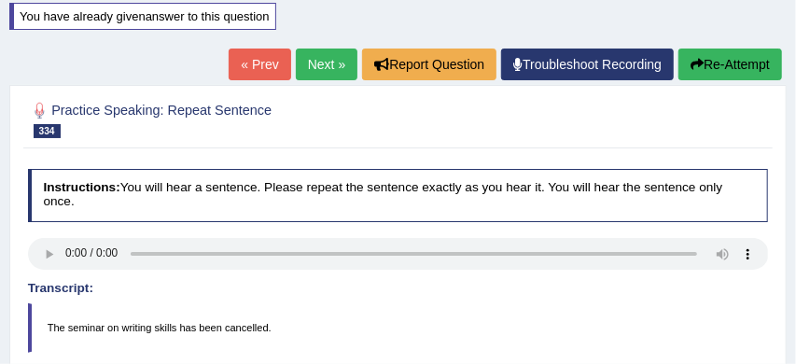
click at [732, 57] on button "Re-Attempt" at bounding box center [731, 65] width 104 height 32
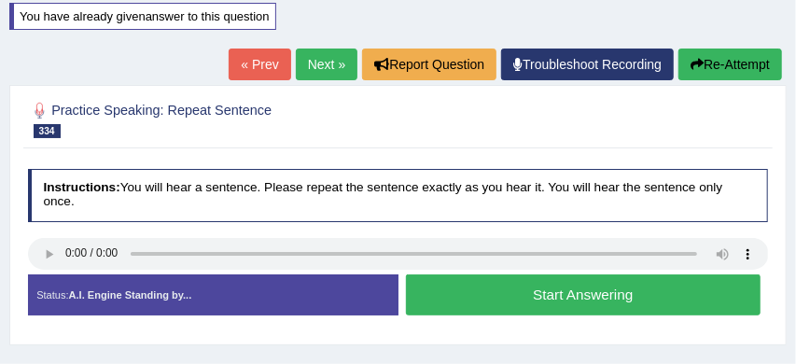
scroll to position [211, 0]
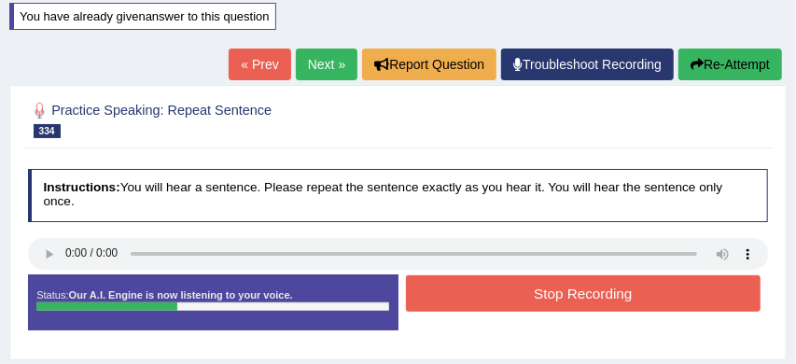
click at [546, 302] on button "Stop Recording" at bounding box center [583, 293] width 355 height 36
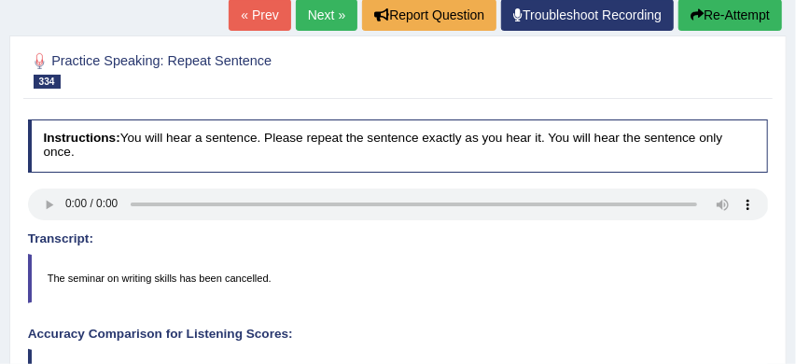
scroll to position [260, 0]
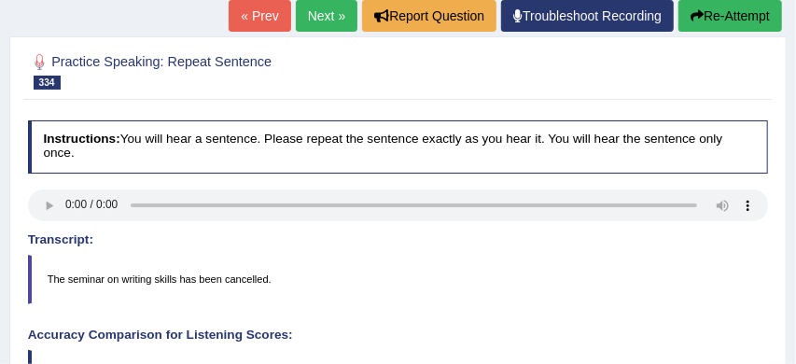
click at [309, 12] on link "Next »" at bounding box center [327, 16] width 62 height 32
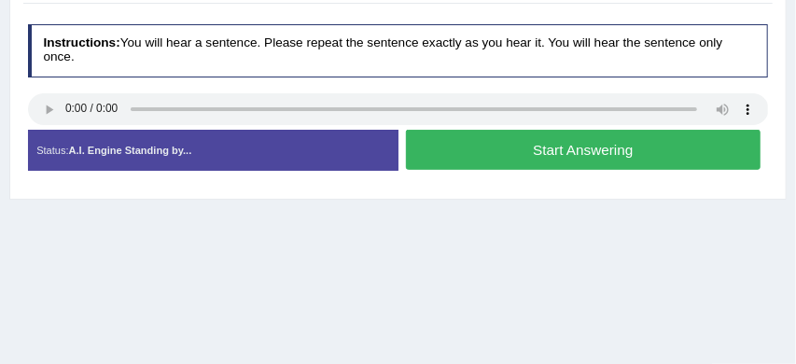
scroll to position [310, 0]
click at [562, 153] on button "Start Answering" at bounding box center [583, 150] width 355 height 40
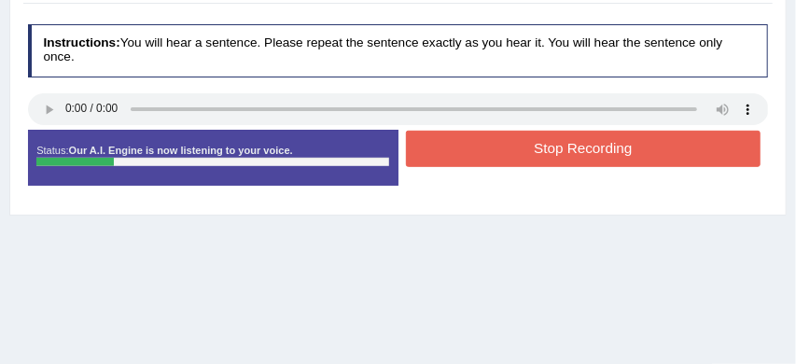
click at [594, 152] on button "Stop Recording" at bounding box center [583, 149] width 355 height 36
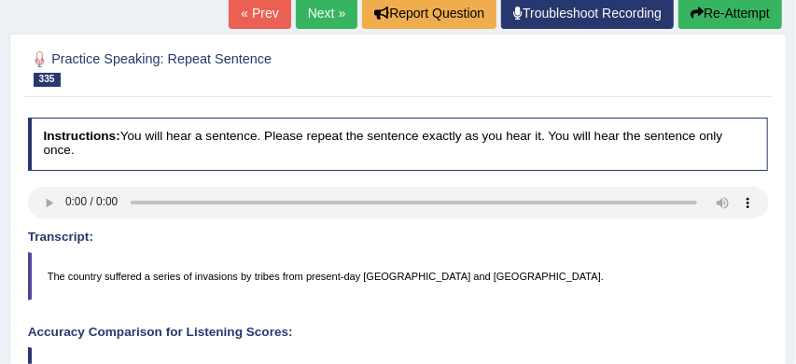
scroll to position [213, 0]
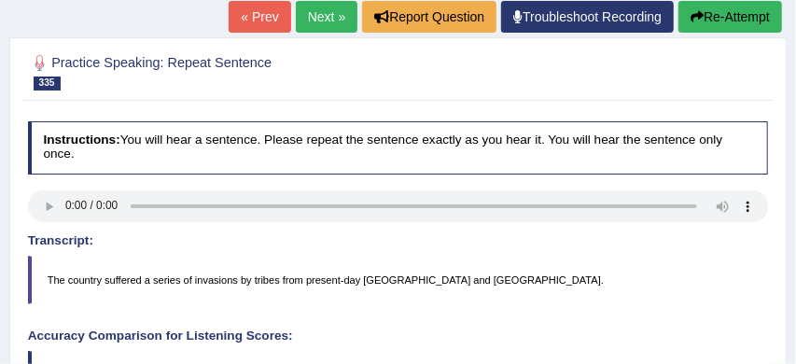
click at [731, 16] on button "Re-Attempt" at bounding box center [731, 17] width 104 height 32
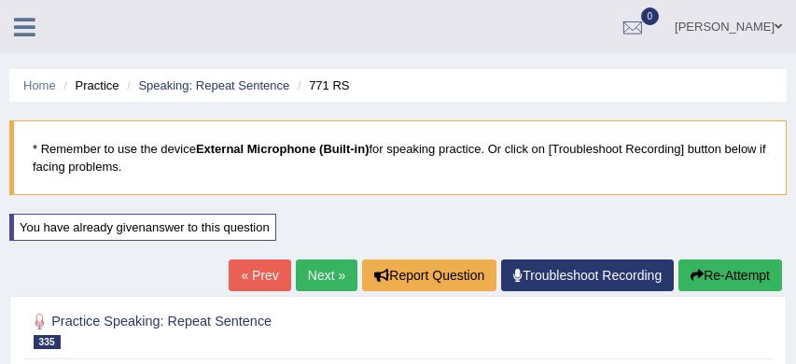
scroll to position [213, 0]
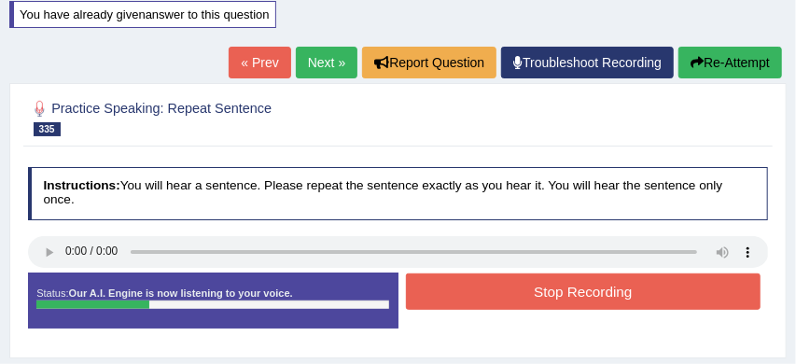
click at [579, 297] on button "Stop Recording" at bounding box center [583, 292] width 355 height 36
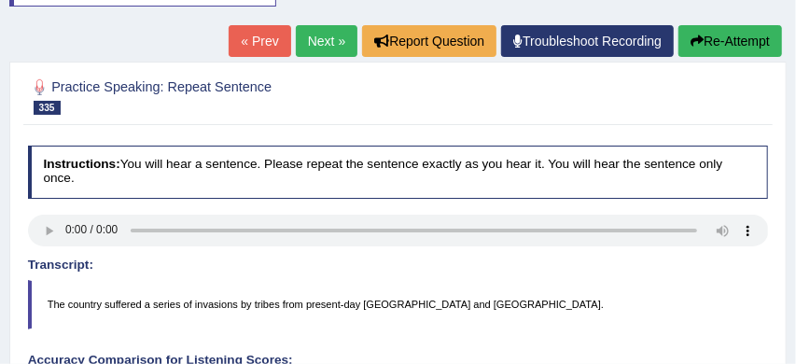
scroll to position [233, 0]
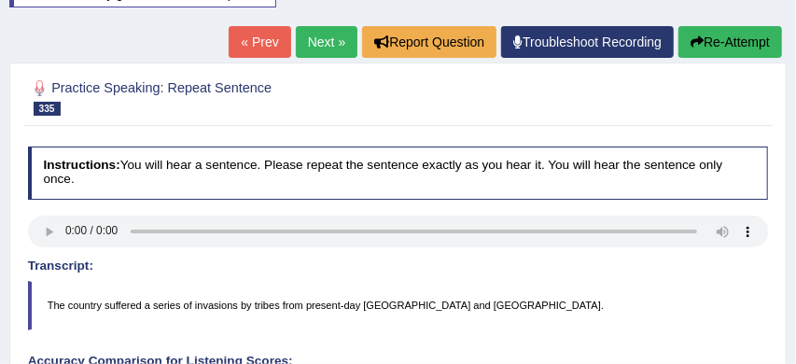
click at [311, 33] on link "Next »" at bounding box center [327, 42] width 62 height 32
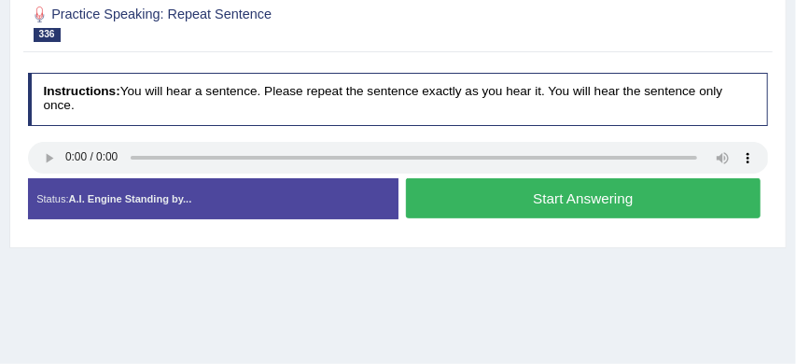
scroll to position [261, 0]
click at [607, 204] on button "Start Answering" at bounding box center [583, 198] width 355 height 40
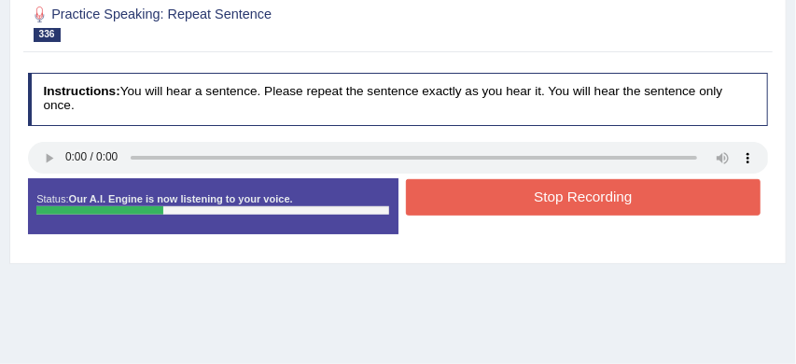
click at [607, 204] on button "Stop Recording" at bounding box center [583, 197] width 355 height 36
